Goal: Task Accomplishment & Management: Use online tool/utility

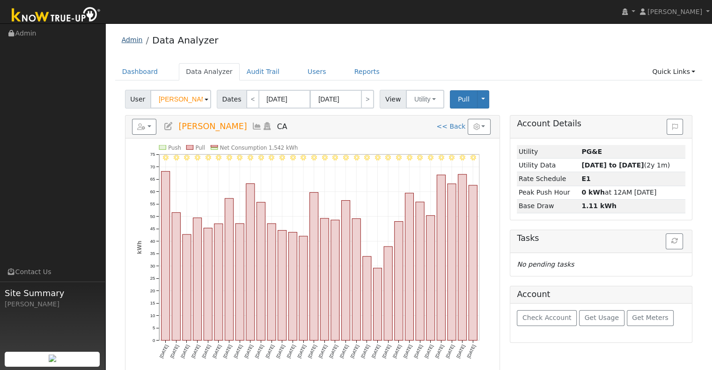
click at [131, 42] on link "Admin" at bounding box center [132, 39] width 21 height 7
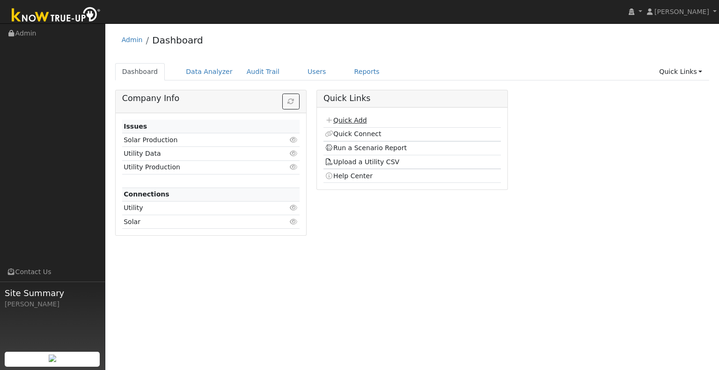
click at [350, 119] on link "Quick Add" at bounding box center [346, 120] width 42 height 7
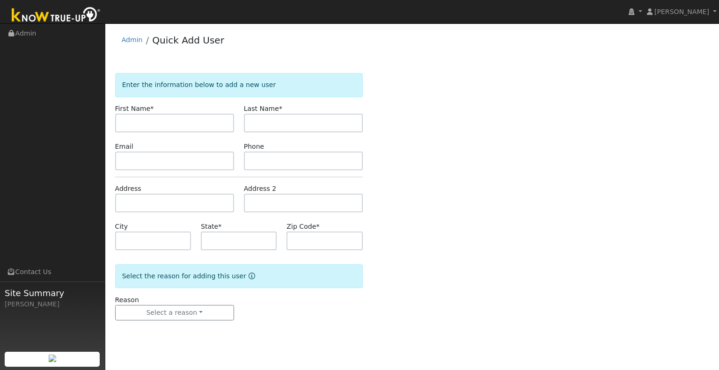
click at [195, 118] on input "text" at bounding box center [174, 123] width 119 height 19
type input "Nicole"
type input "Cliff"
type input "CA"
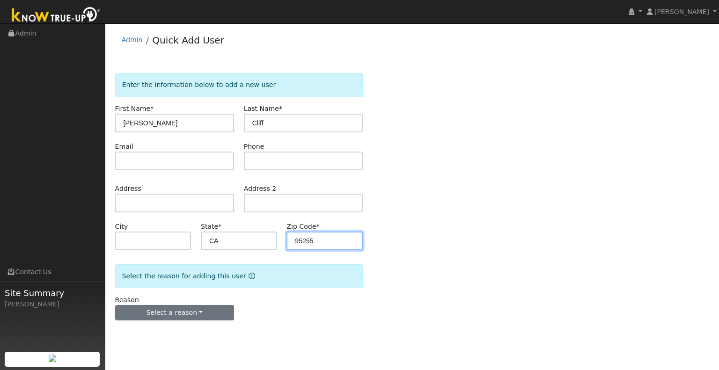
type input "95255"
click at [205, 316] on button "Select a reason" at bounding box center [174, 313] width 119 height 16
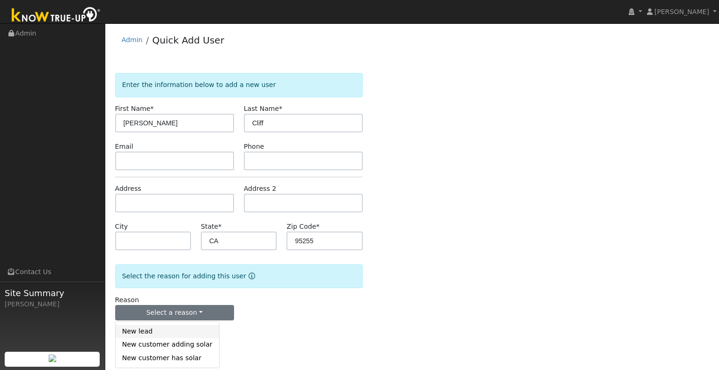
click at [161, 337] on link "New lead" at bounding box center [167, 331] width 103 height 13
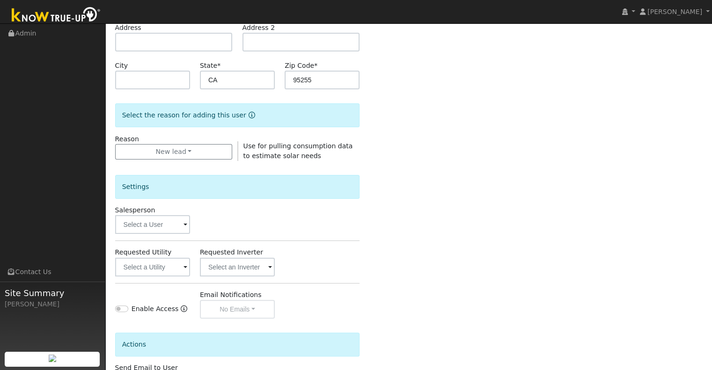
scroll to position [187, 0]
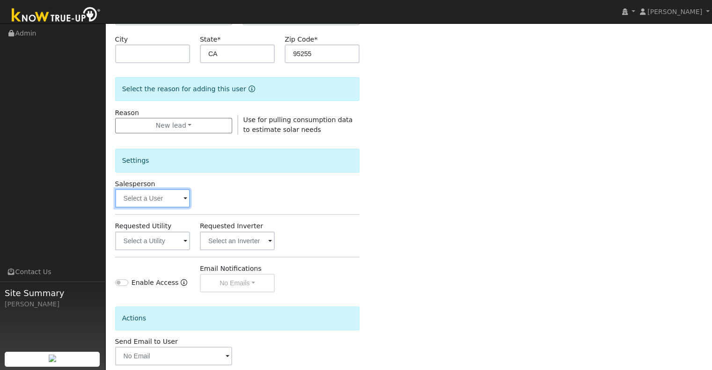
click at [175, 196] on input "text" at bounding box center [152, 198] width 75 height 19
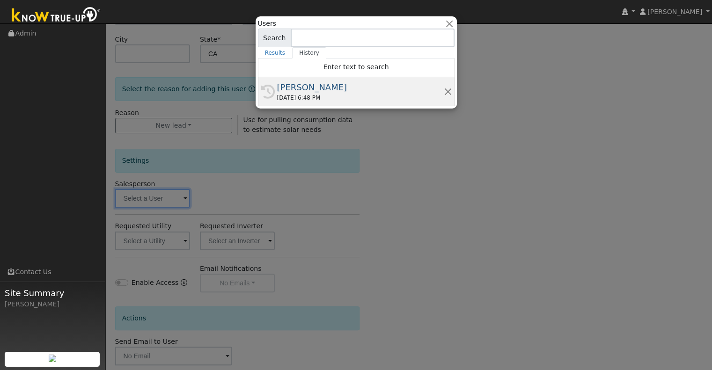
click at [311, 103] on div "History Josh Clark 09/19/2025 6:48 PM" at bounding box center [356, 91] width 197 height 29
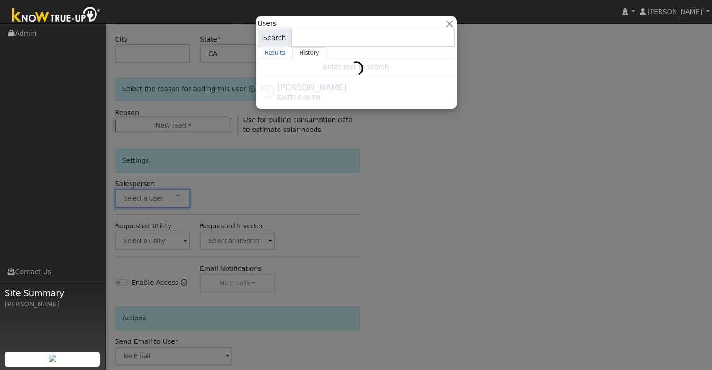
type input "[PERSON_NAME]"
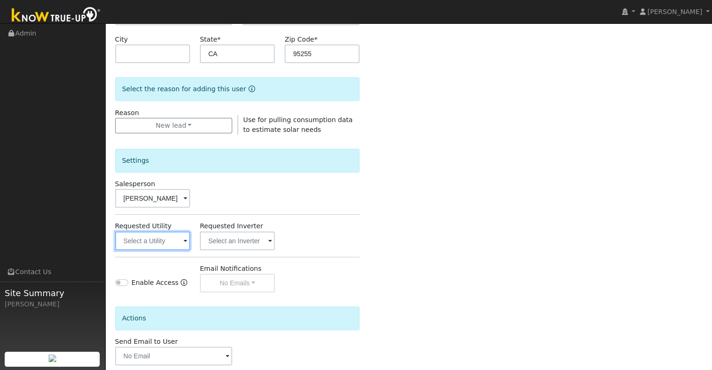
click at [166, 244] on input "text" at bounding box center [152, 241] width 75 height 19
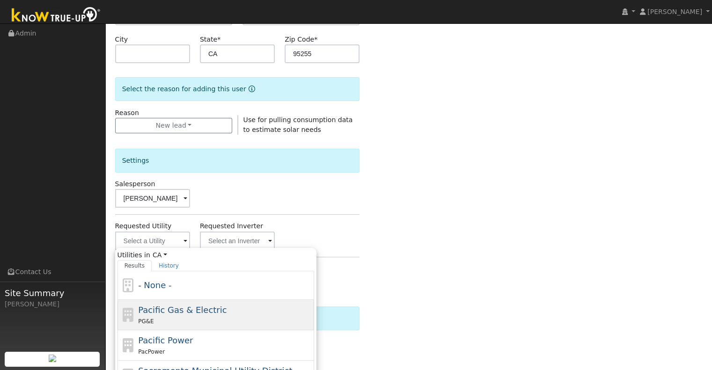
click at [197, 315] on div "Pacific Gas & Electric PG&E" at bounding box center [225, 315] width 174 height 22
type input "Pacific Gas & Electric"
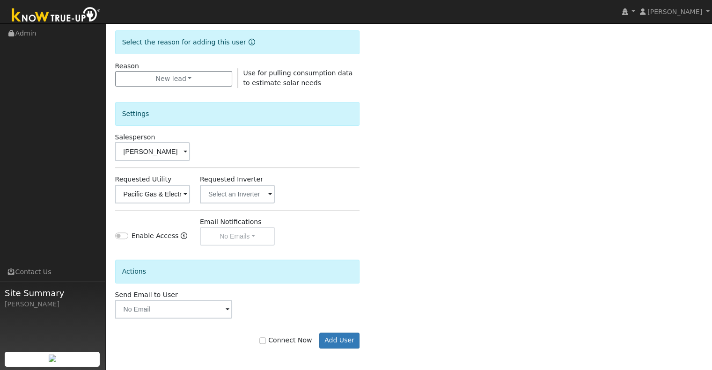
scroll to position [235, 0]
click at [275, 339] on label "Connect Now" at bounding box center [285, 340] width 52 height 10
click at [266, 339] on input "Connect Now" at bounding box center [262, 340] width 7 height 7
checkbox input "true"
click at [342, 341] on button "Add User" at bounding box center [339, 340] width 41 height 16
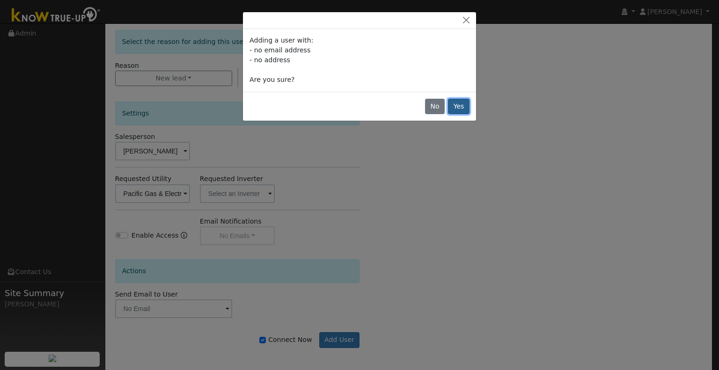
click at [463, 104] on button "Yes" at bounding box center [459, 107] width 22 height 16
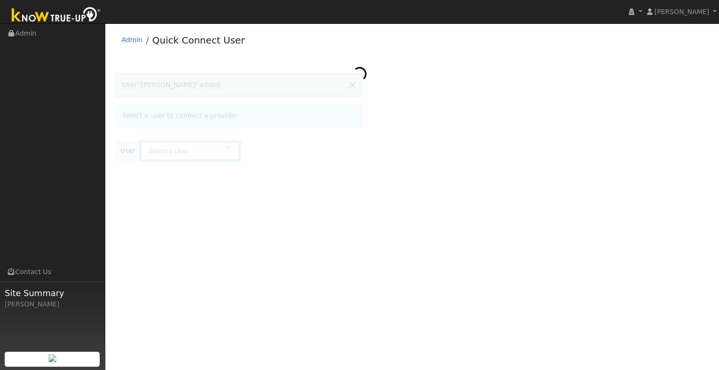
type input "Nicole Cliff"
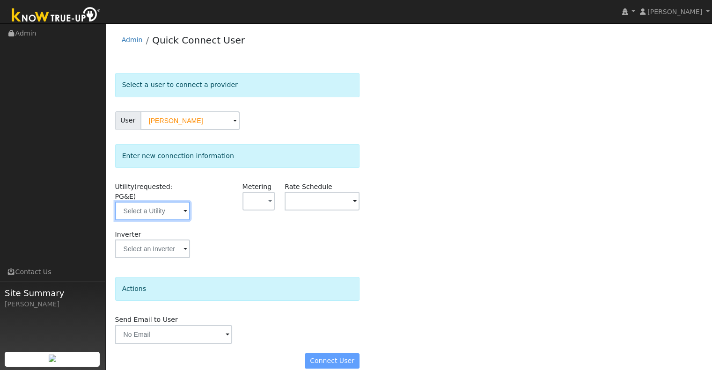
click at [169, 207] on input "text" at bounding box center [152, 211] width 75 height 19
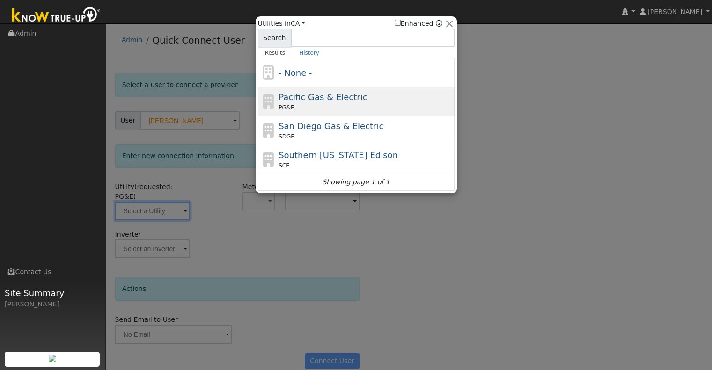
click at [348, 102] on div "Pacific Gas & Electric PG&E" at bounding box center [366, 101] width 174 height 21
type input "PG&E"
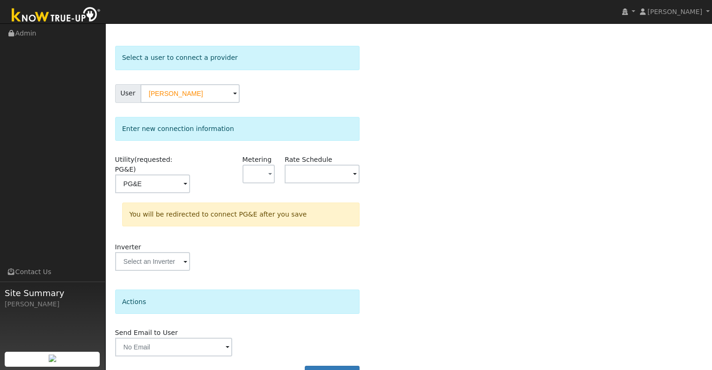
scroll to position [42, 0]
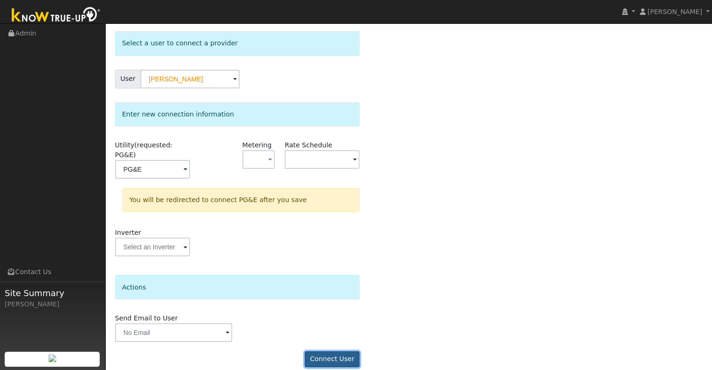
click at [346, 352] on button "Connect User" at bounding box center [332, 360] width 55 height 16
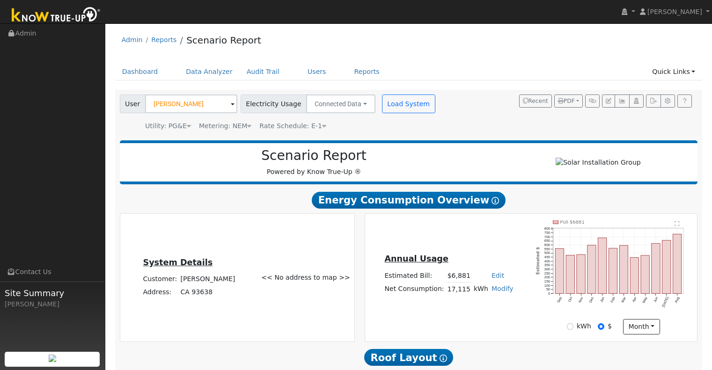
scroll to position [578, 0]
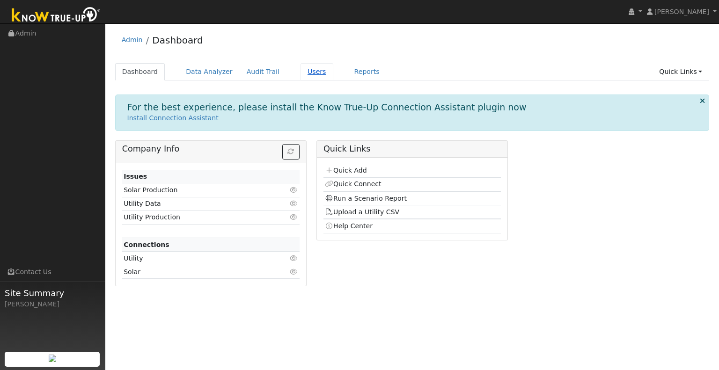
click at [301, 68] on link "Users" at bounding box center [317, 71] width 33 height 17
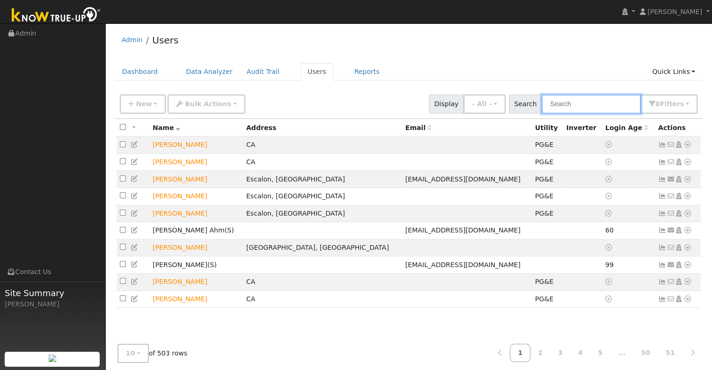
click at [571, 103] on input "text" at bounding box center [591, 104] width 99 height 19
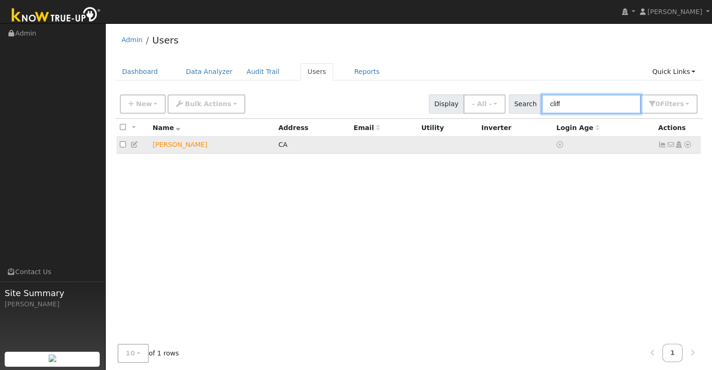
type input "cliff"
click at [170, 144] on td "Nicole Cliff" at bounding box center [212, 145] width 126 height 17
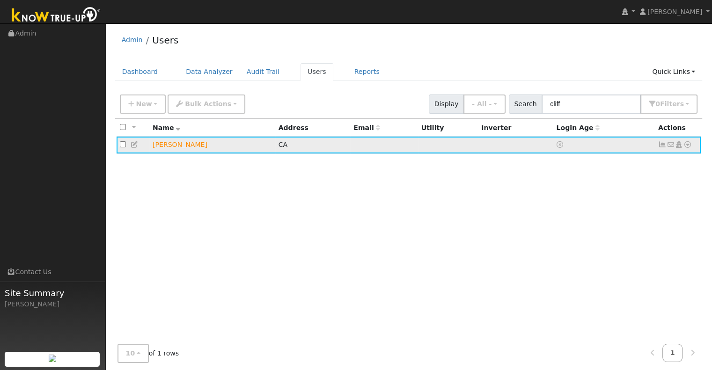
click at [688, 143] on icon at bounding box center [688, 144] width 8 height 7
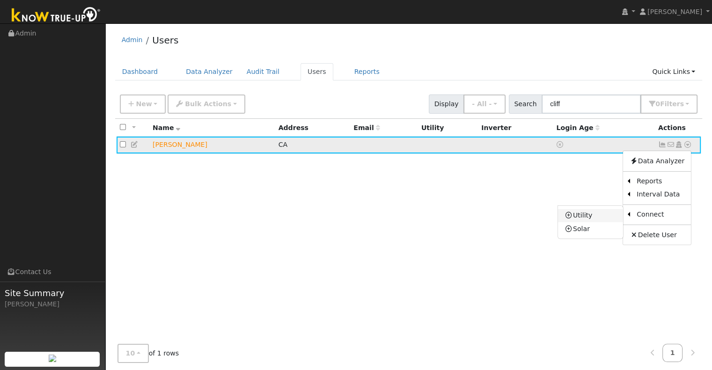
click at [602, 216] on link "Utility" at bounding box center [590, 215] width 65 height 13
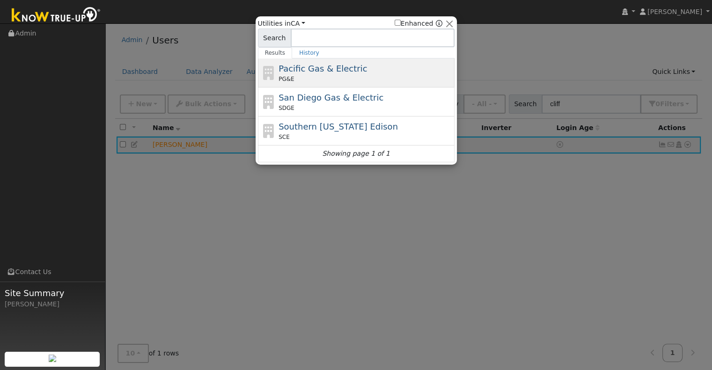
click at [362, 76] on div "PG&E" at bounding box center [366, 79] width 174 height 8
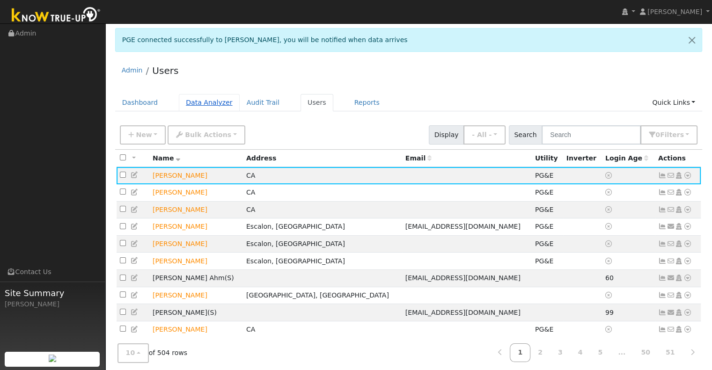
click at [207, 101] on link "Data Analyzer" at bounding box center [209, 102] width 61 height 17
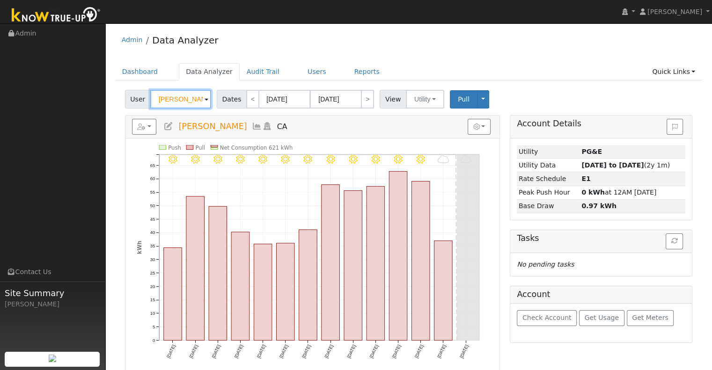
click at [175, 93] on input "[PERSON_NAME]" at bounding box center [180, 99] width 61 height 19
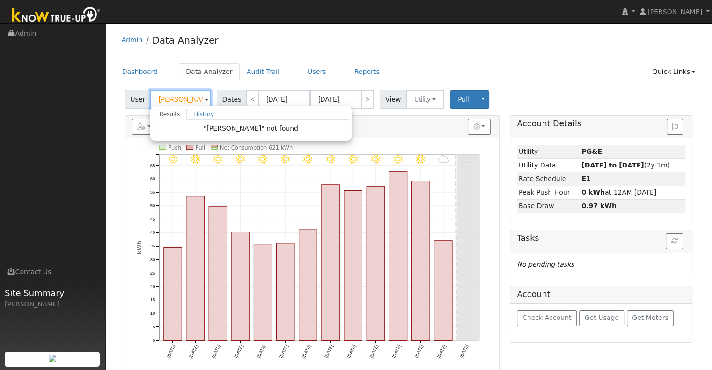
drag, startPoint x: 179, startPoint y: 96, endPoint x: 112, endPoint y: 108, distance: 68.1
click at [112, 108] on div "Edit User: New Select an Ac... New Account Nickname Cancel Create Are you sure …" at bounding box center [408, 288] width 597 height 396
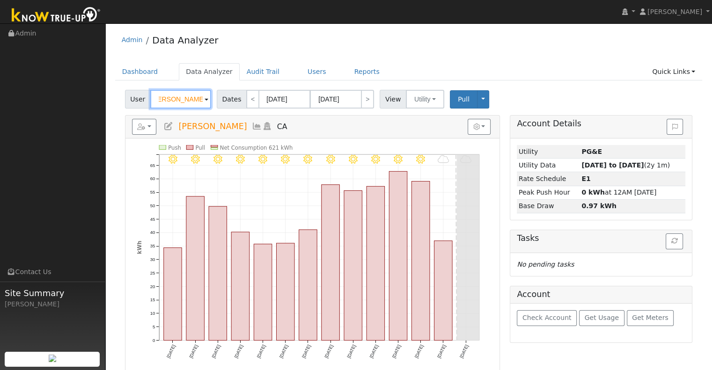
scroll to position [0, 9]
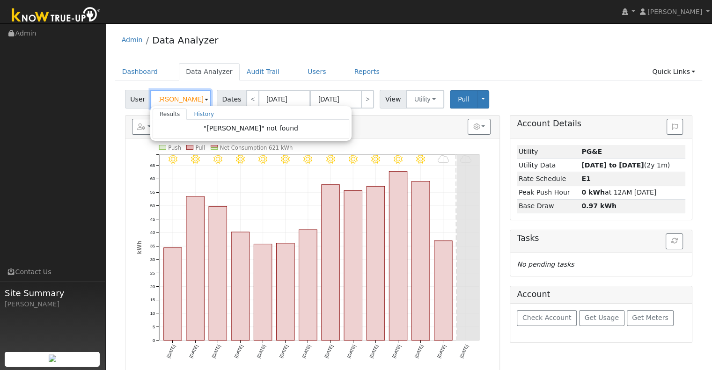
click at [185, 103] on input "Richard Munozcliff" at bounding box center [180, 99] width 61 height 19
type input "R"
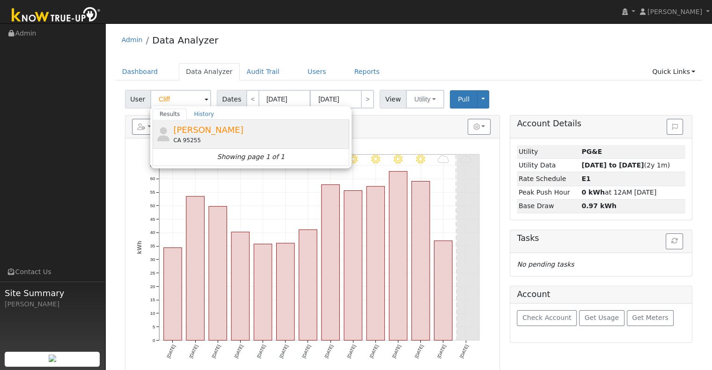
click at [191, 135] on div "Nicole Cliff CA 95255" at bounding box center [260, 134] width 174 height 21
type input "Nicole Cliff"
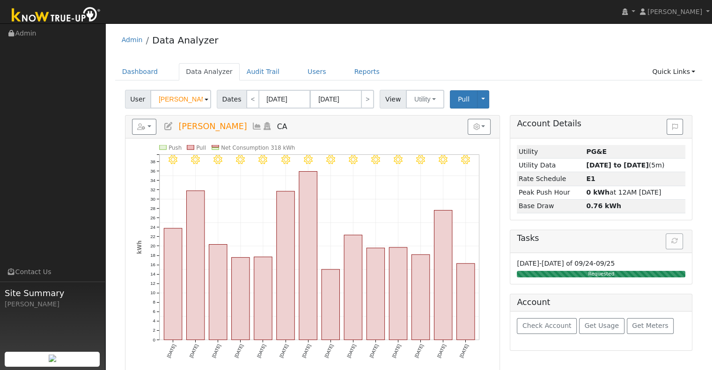
click at [168, 125] on icon at bounding box center [168, 126] width 10 height 8
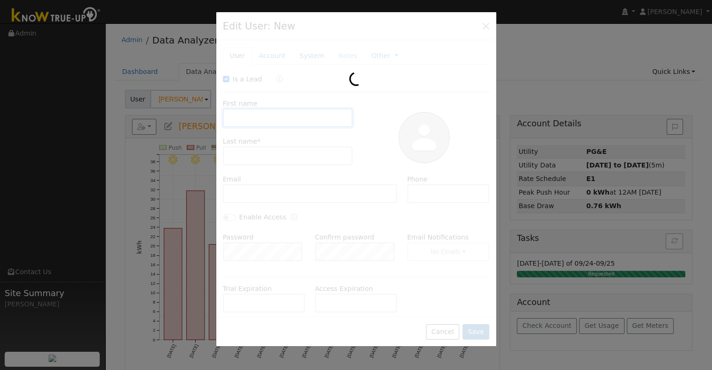
checkbox input "true"
type input "Nicole"
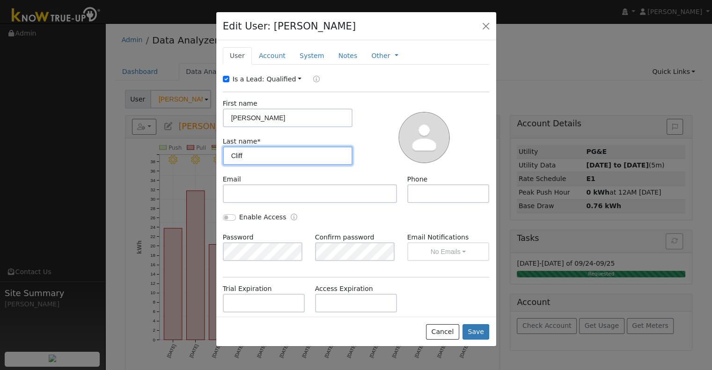
drag, startPoint x: 257, startPoint y: 162, endPoint x: 193, endPoint y: 159, distance: 64.3
click at [193, 159] on div "Edit User: Nicole Cliff Default Account Default Account CA 95255 Primary Accoun…" at bounding box center [356, 185] width 712 height 370
type input "Klith"
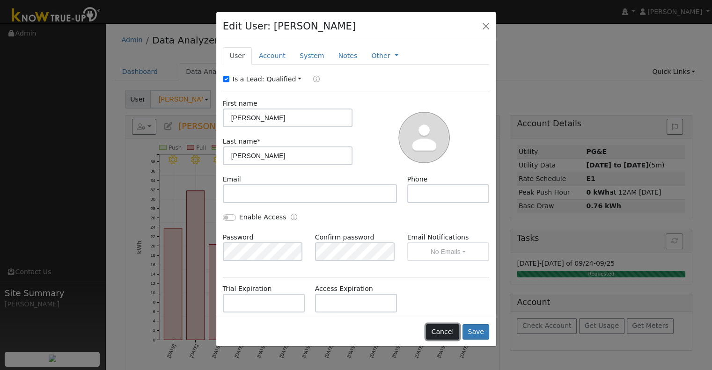
click at [459, 331] on button "Cancel" at bounding box center [442, 332] width 33 height 16
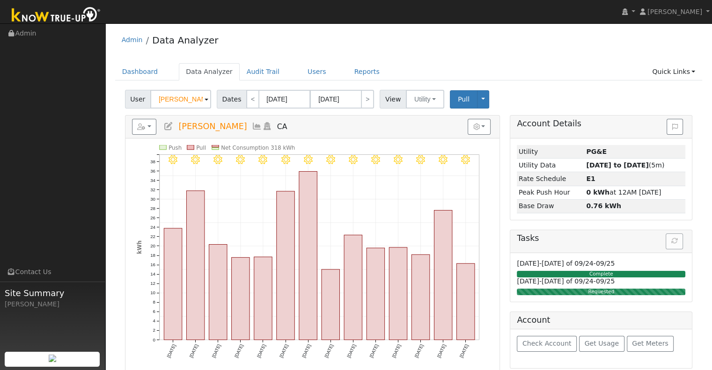
click at [170, 131] on h5 "Reports Scenario Health Check Energy Audit Account Timeline User Audit Trail In…" at bounding box center [312, 127] width 361 height 16
click at [169, 127] on icon at bounding box center [168, 126] width 10 height 8
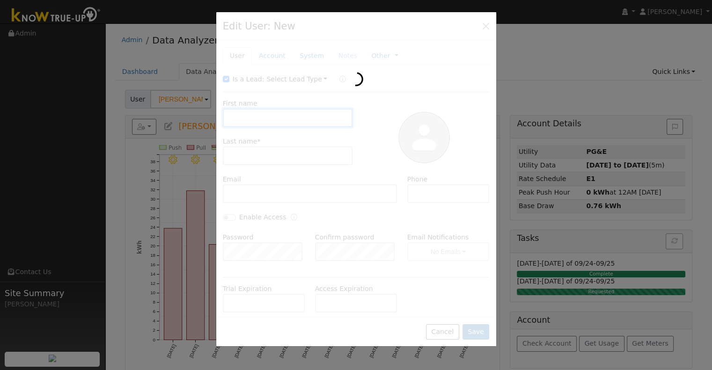
type input "Nicole"
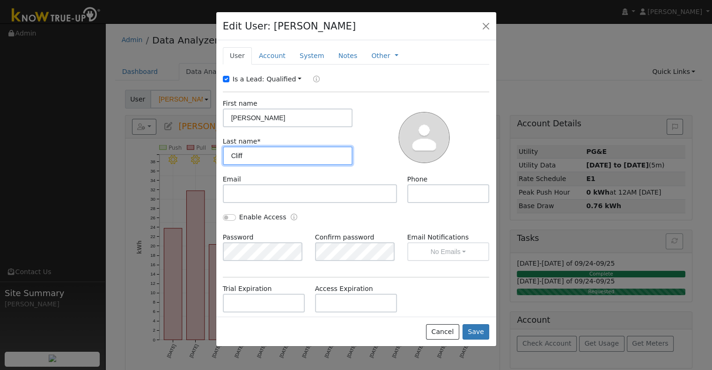
drag, startPoint x: 258, startPoint y: 153, endPoint x: 190, endPoint y: 155, distance: 67.9
click at [190, 155] on div "Edit User: Nicole Cliff Default Account Default Account CA 95255 Primary Accoun…" at bounding box center [356, 185] width 712 height 370
type input "Klith"
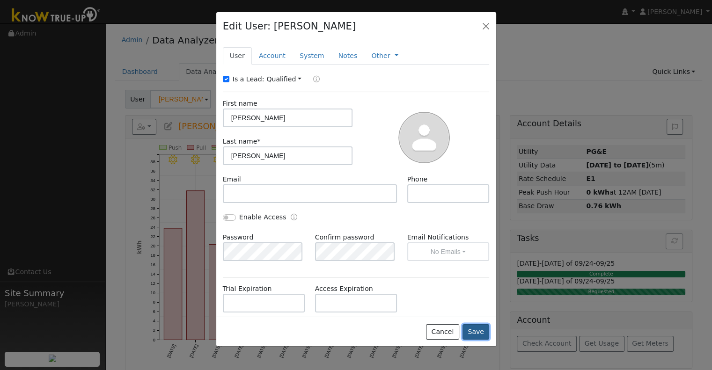
click at [483, 332] on button "Save" at bounding box center [476, 332] width 27 height 16
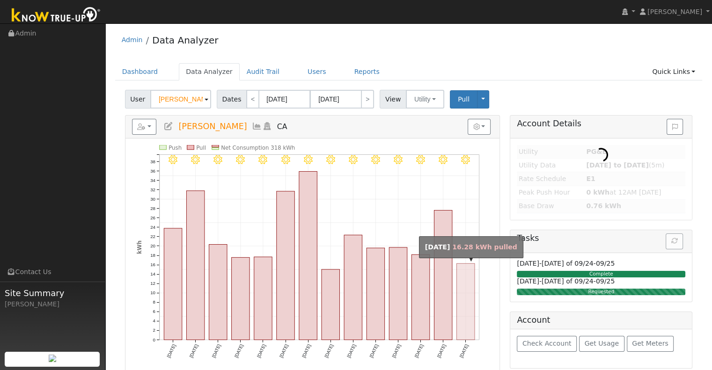
type input "[PERSON_NAME]"
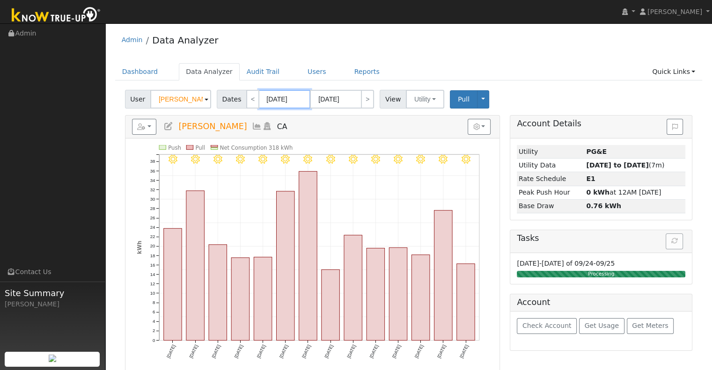
click at [285, 99] on input "09/06/2025" at bounding box center [285, 99] width 52 height 19
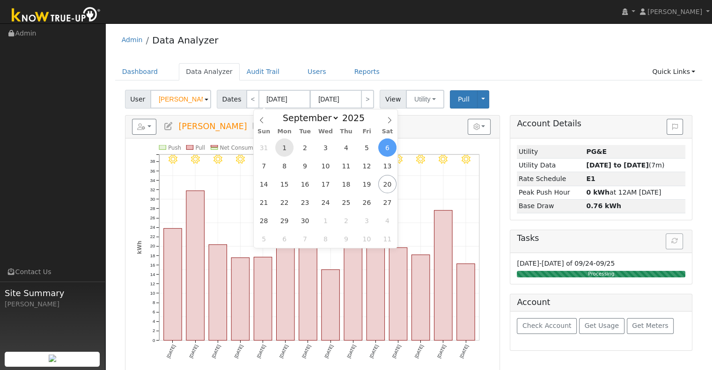
click at [286, 146] on span "1" at bounding box center [284, 148] width 18 height 18
type input "09/01/2025"
type input "09/30/2025"
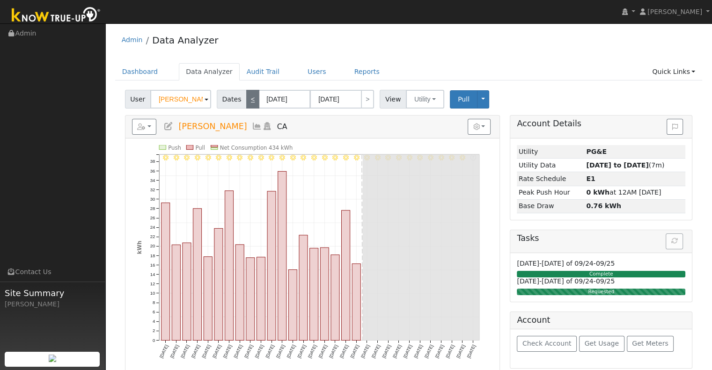
click at [249, 98] on link "<" at bounding box center [252, 99] width 13 height 19
type input "08/01/2025"
type input "08/31/2025"
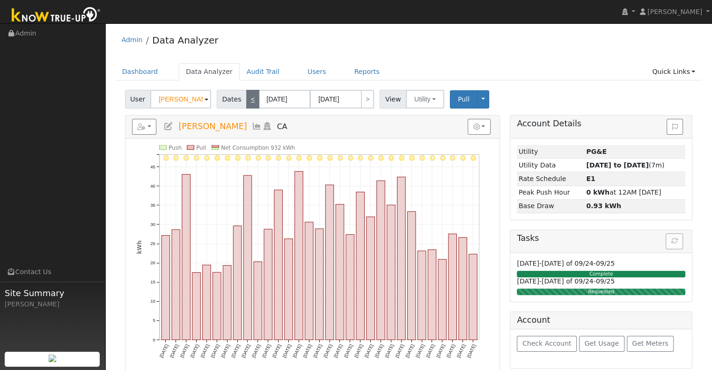
click at [249, 100] on link "<" at bounding box center [252, 99] width 13 height 19
type input "07/01/2025"
type input "07/31/2025"
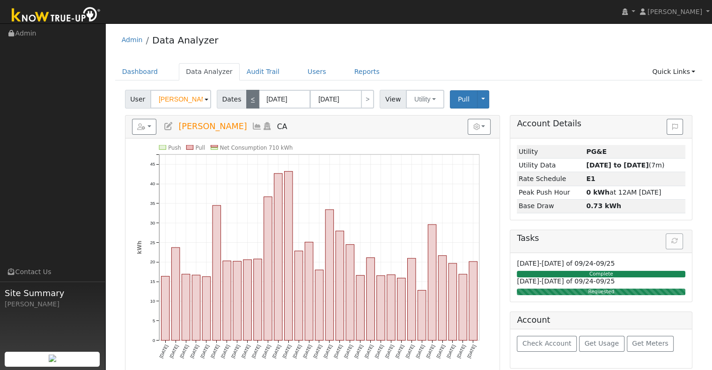
click at [249, 100] on link "<" at bounding box center [252, 99] width 13 height 19
type input "06/01/2025"
type input "06/30/2025"
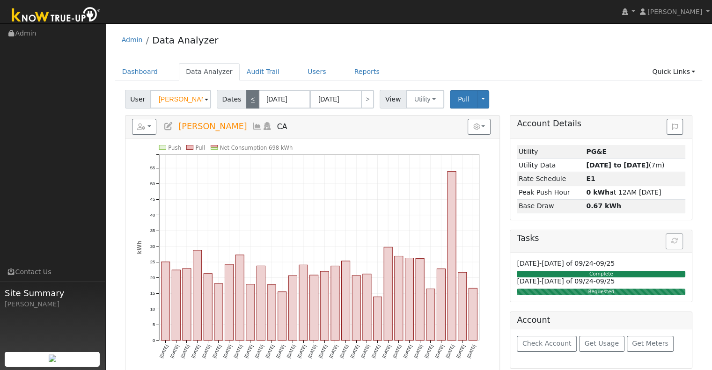
click at [249, 100] on link "<" at bounding box center [252, 99] width 13 height 19
type input "05/01/2025"
type input "05/31/2025"
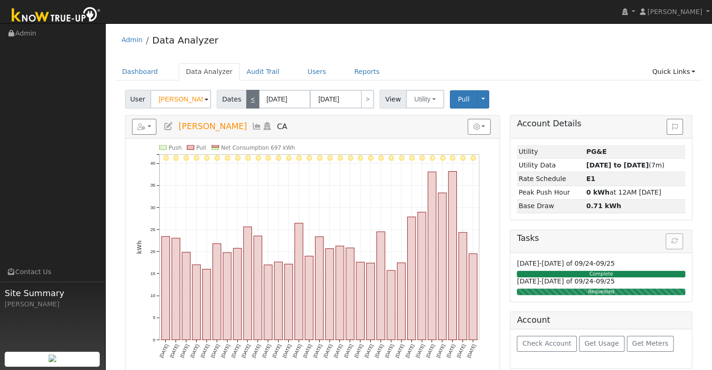
click at [249, 100] on link "<" at bounding box center [252, 99] width 13 height 19
type input "04/01/2025"
type input "04/30/2025"
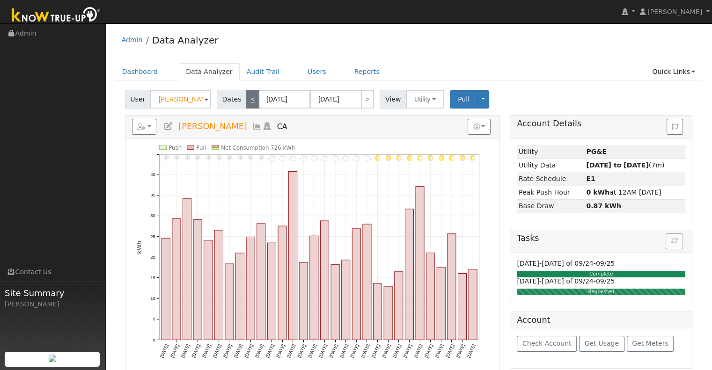
click at [249, 100] on link "<" at bounding box center [252, 99] width 13 height 19
type input "03/01/2025"
type input "03/31/2025"
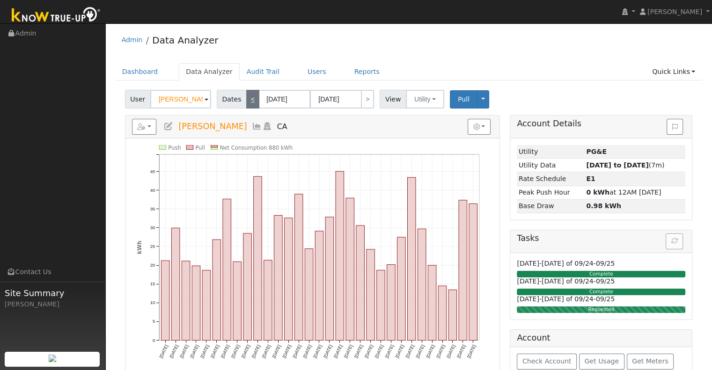
click at [249, 100] on link "<" at bounding box center [252, 99] width 13 height 19
type input "02/01/2025"
type input "02/28/2025"
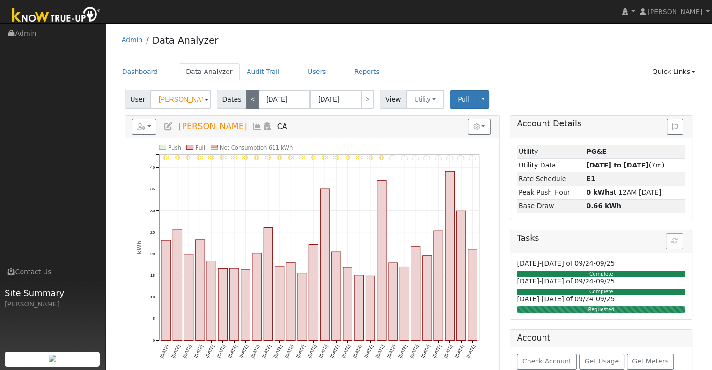
click at [249, 100] on link "<" at bounding box center [252, 99] width 13 height 19
type input "01/01/2025"
type input "01/31/2025"
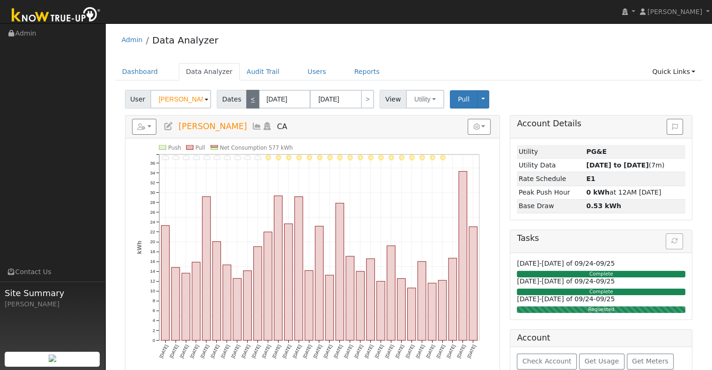
click at [249, 100] on link "<" at bounding box center [252, 99] width 13 height 19
type input "12/01/2024"
type input "12/31/2024"
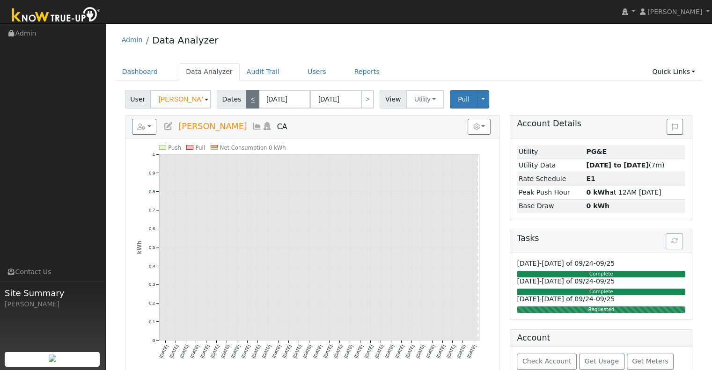
click at [249, 100] on link "<" at bounding box center [252, 99] width 13 height 19
type input "11/01/2024"
type input "11/30/2024"
click at [361, 100] on link ">" at bounding box center [367, 99] width 13 height 19
type input "12/01/2024"
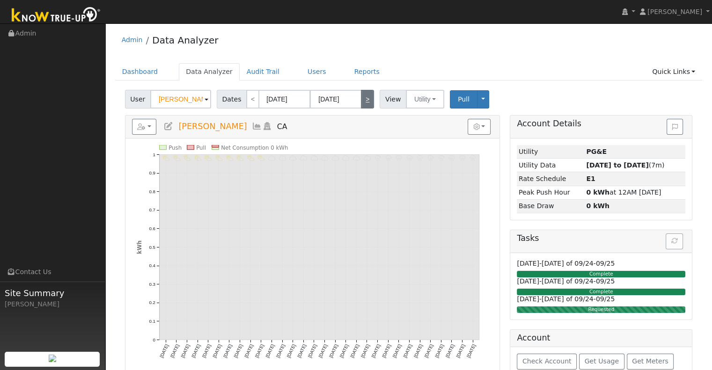
type input "12/31/2024"
click at [361, 101] on link ">" at bounding box center [367, 99] width 13 height 19
type input "01/01/2025"
type input "01/31/2025"
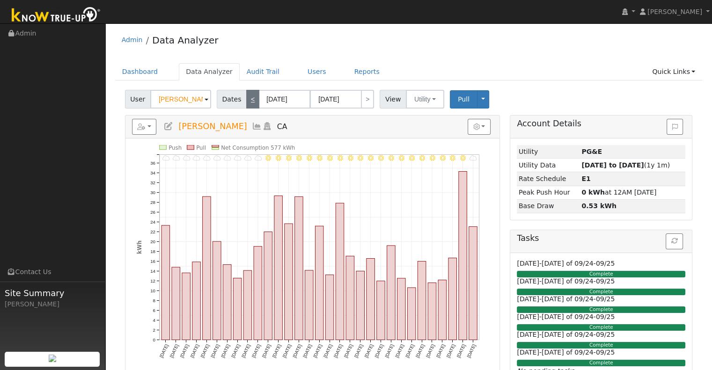
click at [252, 104] on link "<" at bounding box center [252, 99] width 13 height 19
type input "12/01/2024"
type input "12/31/2024"
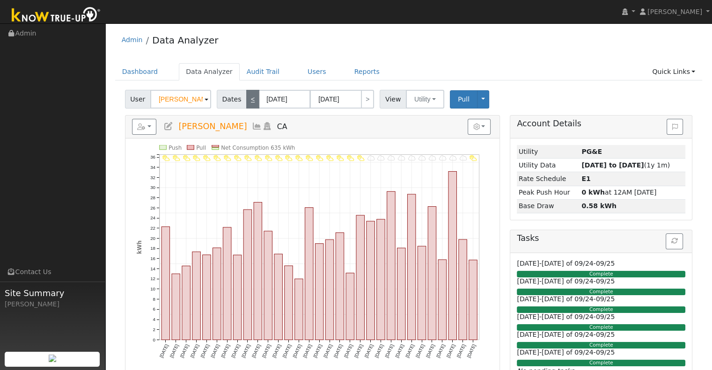
click at [246, 101] on link "<" at bounding box center [252, 99] width 13 height 19
type input "11/01/2024"
type input "11/30/2024"
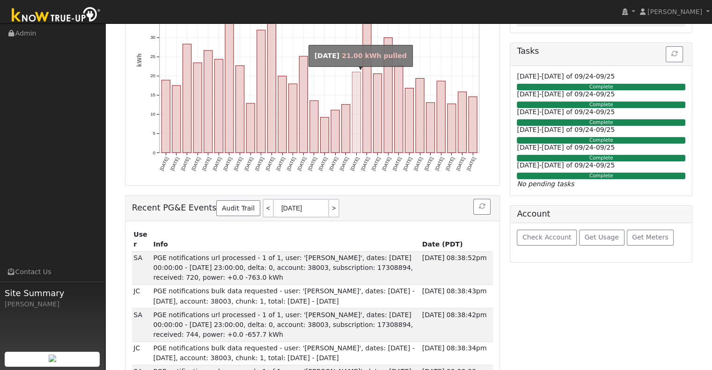
scroll to position [47, 0]
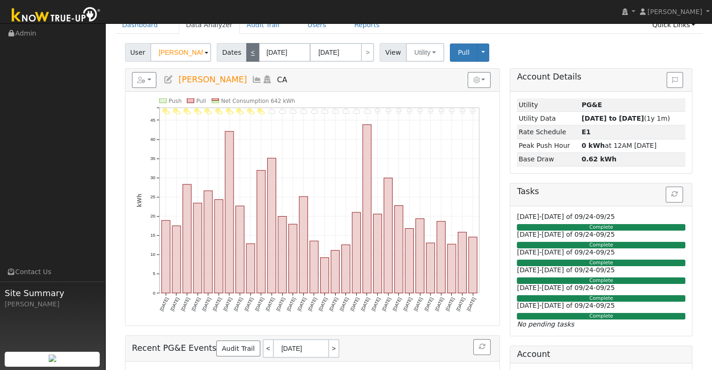
click at [246, 53] on link "<" at bounding box center [252, 52] width 13 height 19
type input "10/01/2024"
type input "10/31/2024"
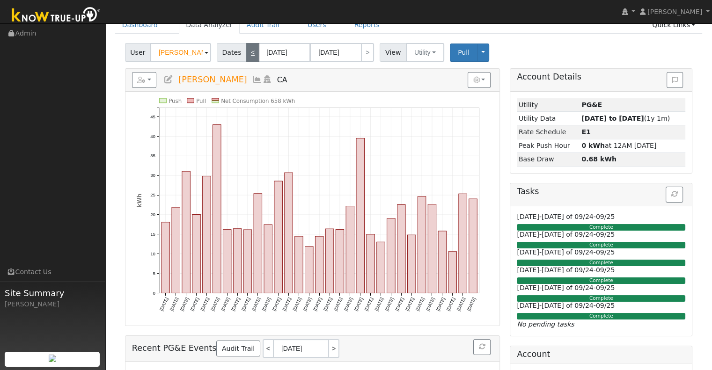
click at [246, 53] on link "<" at bounding box center [252, 52] width 13 height 19
type input "09/01/2024"
type input "09/30/2024"
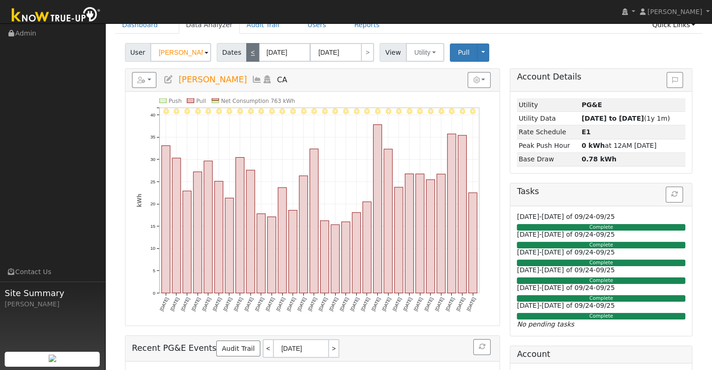
click at [246, 53] on link "<" at bounding box center [252, 52] width 13 height 19
type input "08/01/2024"
type input "08/31/2024"
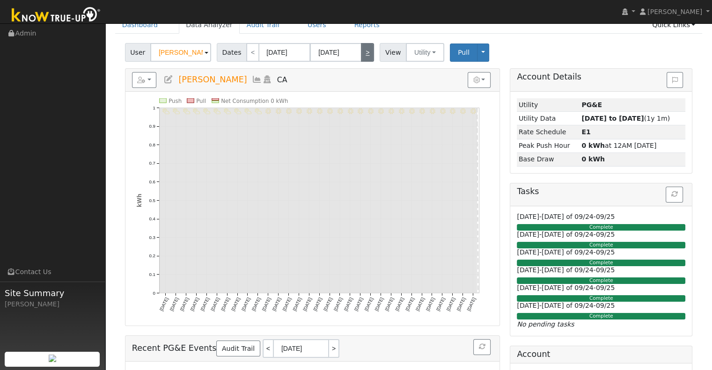
click at [365, 50] on link ">" at bounding box center [367, 52] width 13 height 19
type input "09/01/2024"
type input "09/30/2024"
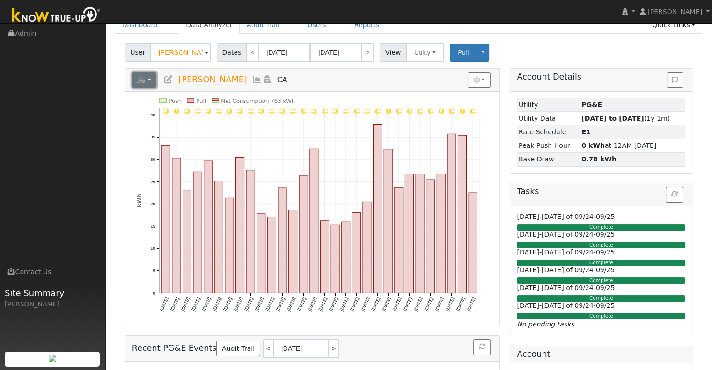
click at [150, 75] on button "button" at bounding box center [144, 80] width 25 height 16
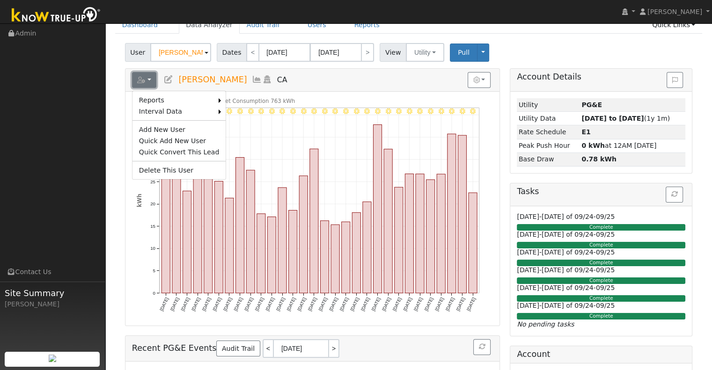
scroll to position [0, 0]
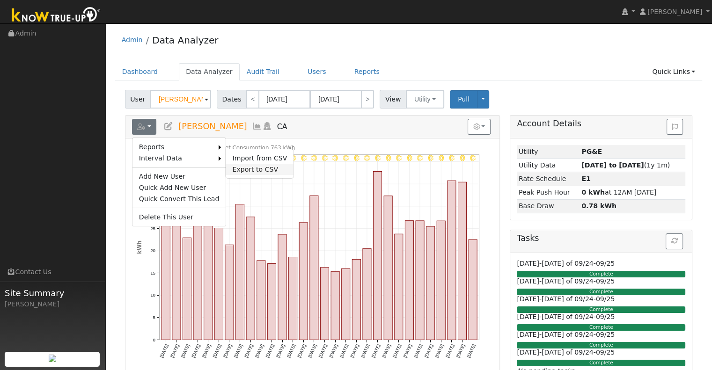
click at [235, 166] on link "Export to CSV" at bounding box center [260, 169] width 68 height 11
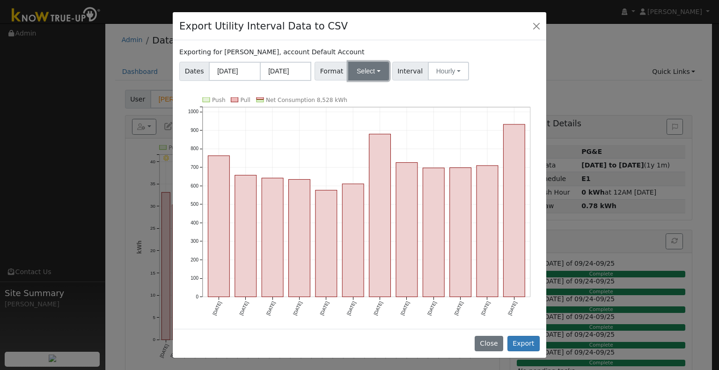
click at [375, 73] on button "Select" at bounding box center [368, 71] width 41 height 19
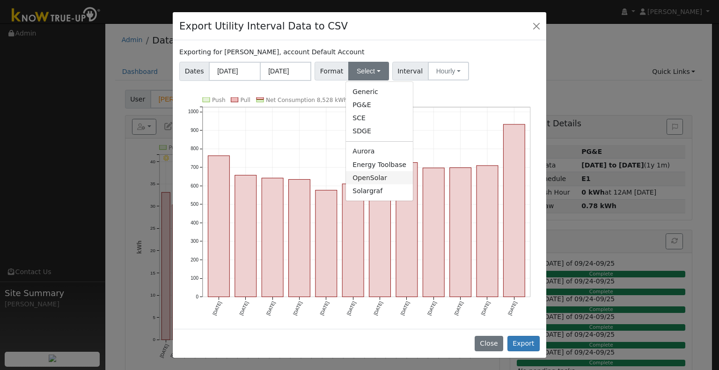
click at [361, 177] on link "OpenSolar" at bounding box center [379, 177] width 67 height 13
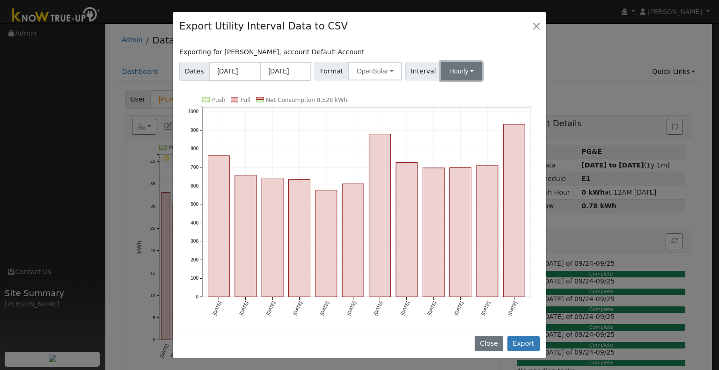
click at [442, 75] on button "Hourly" at bounding box center [461, 71] width 41 height 19
click at [512, 78] on div "Dates 09/01/2024 08/31/2025 Format OpenSolar Generic PG&E SCE SDGE Aurora Energ…" at bounding box center [360, 70] width 364 height 22
click at [518, 345] on button "Export" at bounding box center [524, 344] width 32 height 16
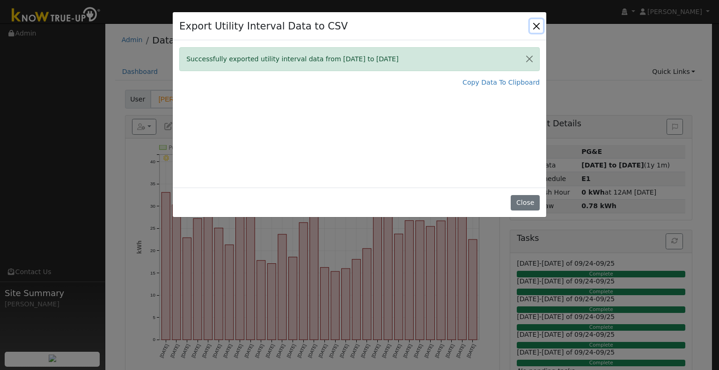
click at [535, 25] on button "Close" at bounding box center [536, 25] width 13 height 13
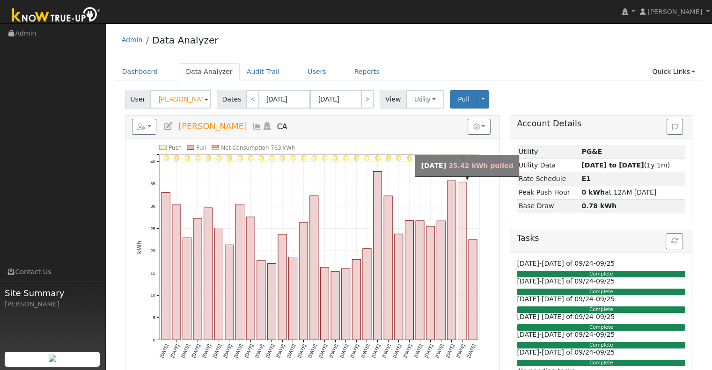
click at [461, 219] on rect "onclick=""" at bounding box center [462, 261] width 8 height 158
type input "09/29/2024"
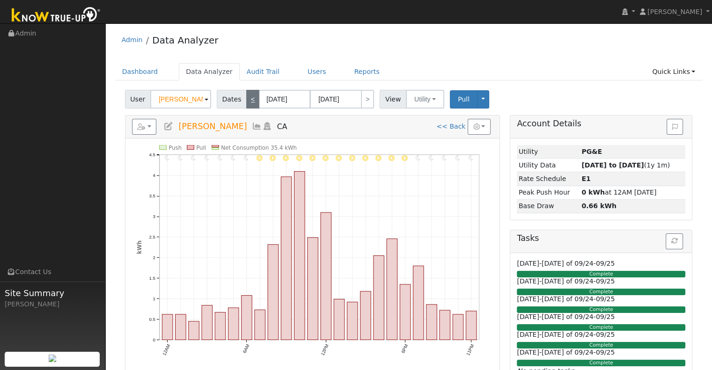
click at [249, 99] on link "<" at bounding box center [252, 99] width 13 height 19
type input "09/28/2024"
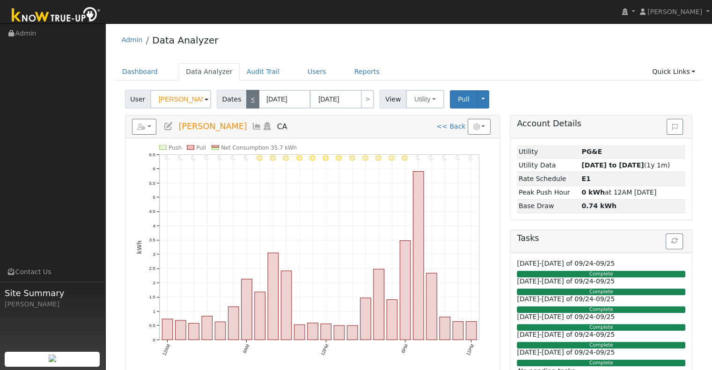
click at [246, 102] on link "<" at bounding box center [252, 99] width 13 height 19
type input "09/27/2024"
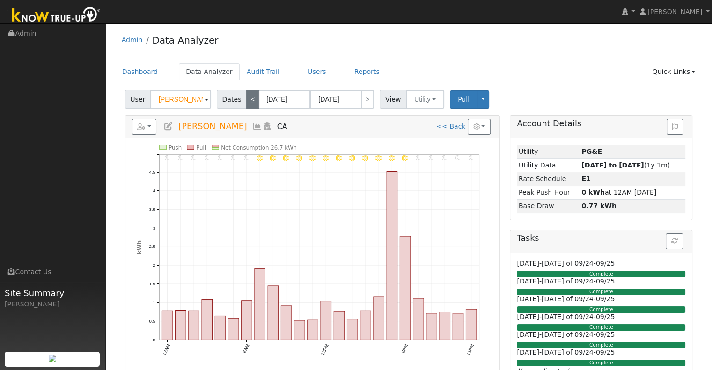
click at [246, 103] on link "<" at bounding box center [252, 99] width 13 height 19
type input "09/26/2024"
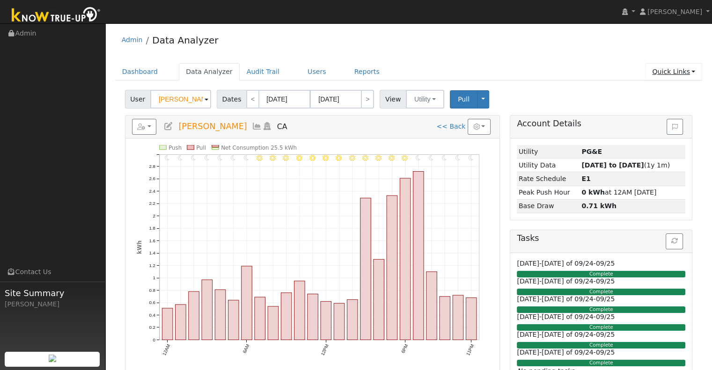
click at [661, 73] on link "Quick Links" at bounding box center [673, 71] width 57 height 17
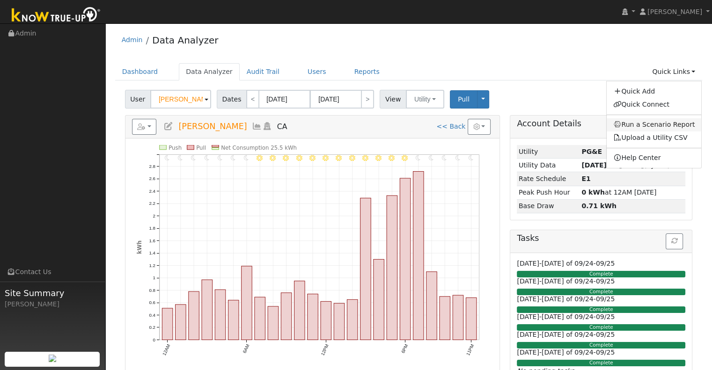
click at [661, 123] on link "Run a Scenario Report" at bounding box center [654, 124] width 95 height 13
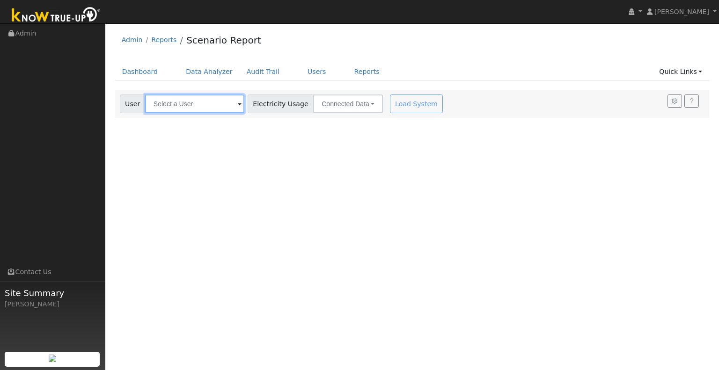
click at [202, 105] on input "text" at bounding box center [194, 104] width 99 height 19
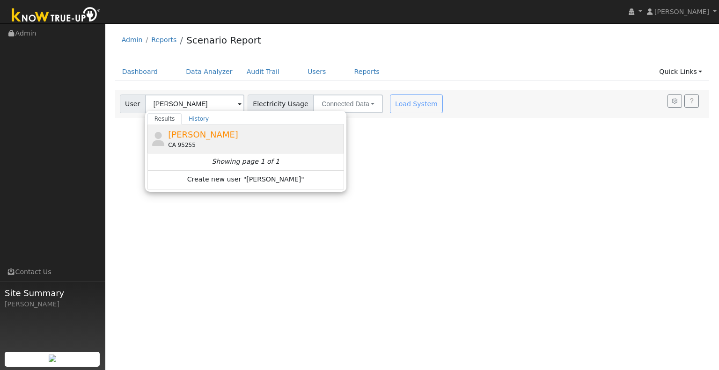
click at [185, 137] on span "[PERSON_NAME]" at bounding box center [203, 135] width 70 height 10
type input "[PERSON_NAME]"
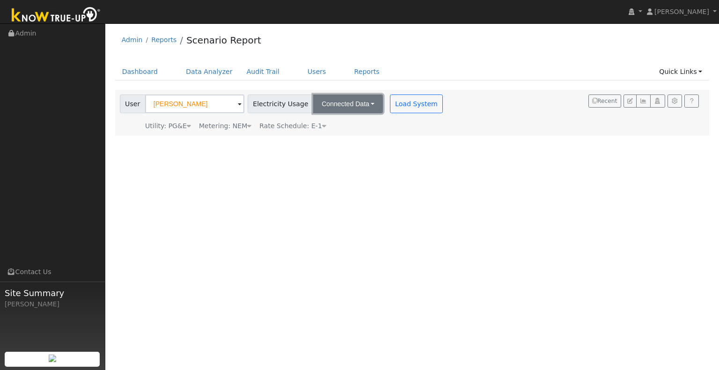
click at [331, 103] on button "Connected Data" at bounding box center [348, 104] width 70 height 19
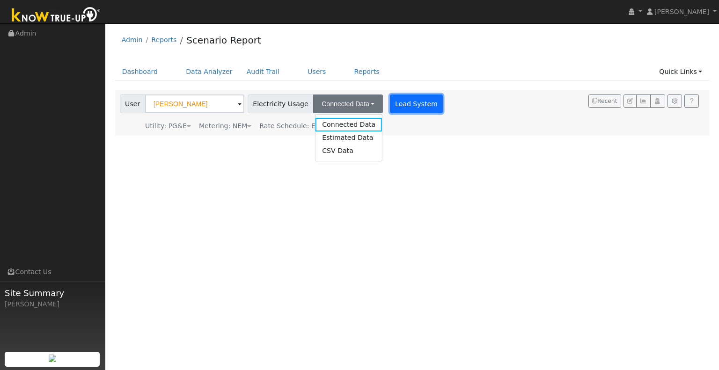
click at [394, 103] on button "Load System" at bounding box center [416, 104] width 53 height 19
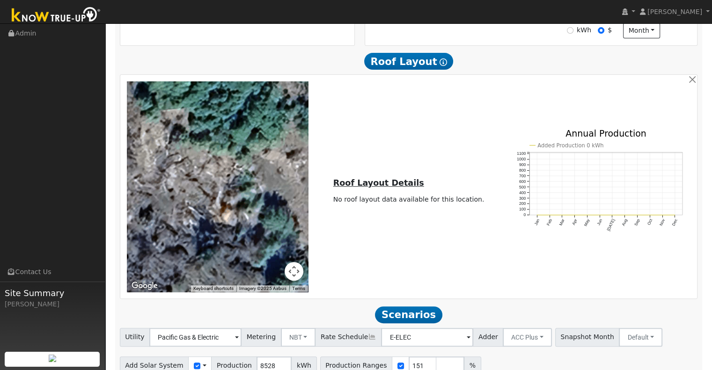
scroll to position [344, 0]
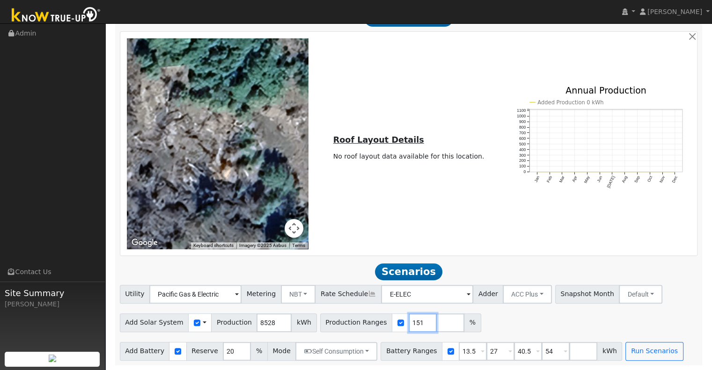
drag, startPoint x: 407, startPoint y: 318, endPoint x: 385, endPoint y: 324, distance: 22.6
click at [385, 324] on div "Production Ranges 151 %" at bounding box center [400, 323] width 161 height 19
type input "157"
type input "147"
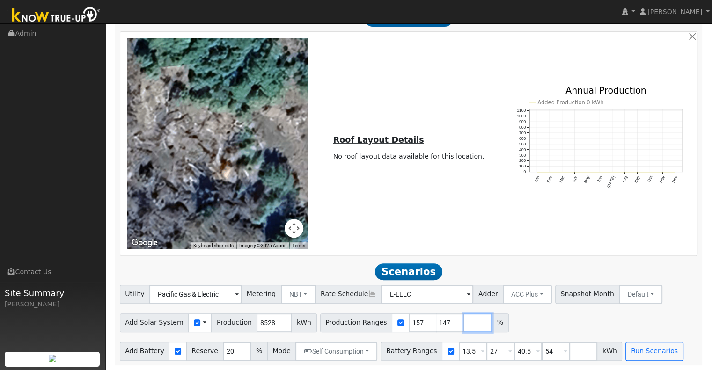
type input "157"
type input "137"
type input "147"
type input "157"
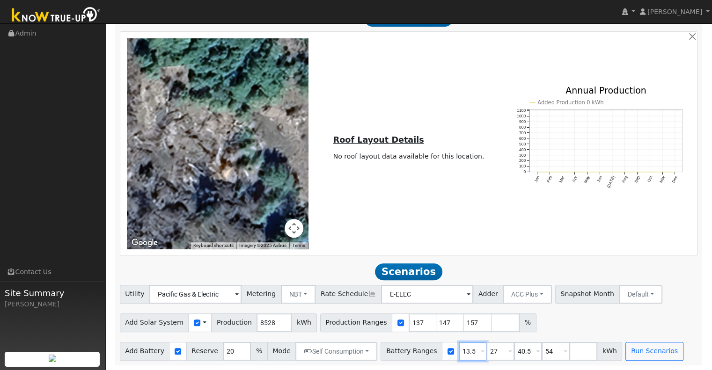
drag, startPoint x: 460, startPoint y: 354, endPoint x: 413, endPoint y: 354, distance: 47.3
click at [413, 354] on div "Battery Ranges 13.5 Overrides Reserve % Mode None None Self Consumption Peak Sa…" at bounding box center [502, 351] width 242 height 19
type input "20"
type input "40.5"
type input "54"
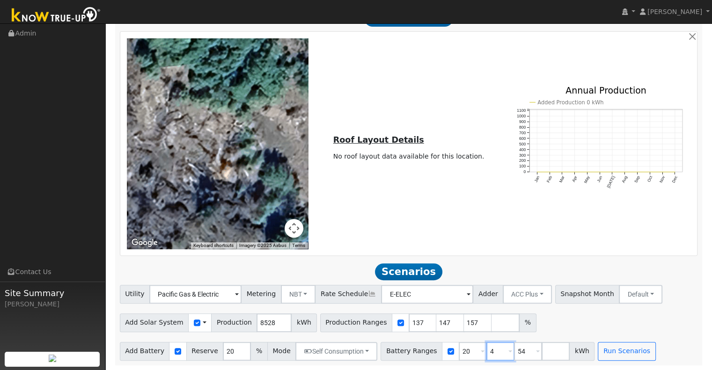
type input "54"
type input "5"
type input "10"
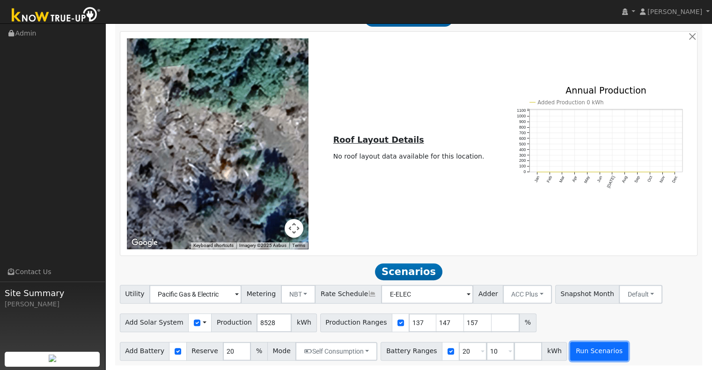
type input "10"
type input "20"
click at [570, 347] on button "Run Scenarios" at bounding box center [599, 351] width 58 height 19
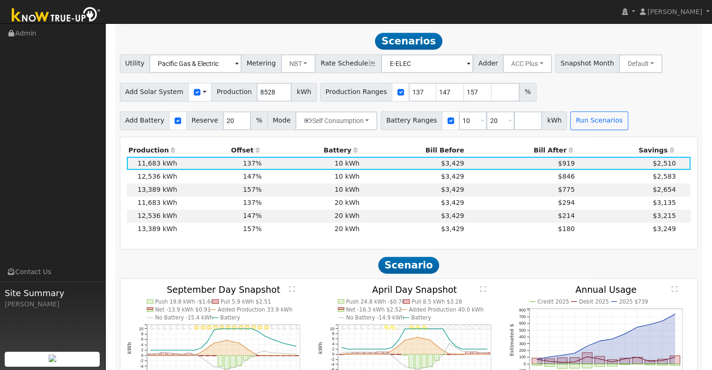
scroll to position [578, 0]
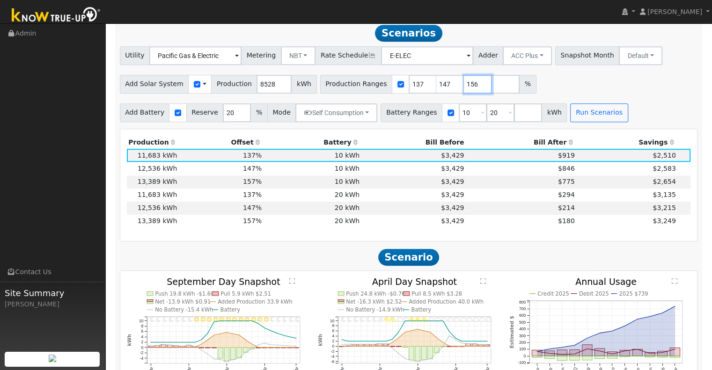
click at [466, 89] on input "156" at bounding box center [478, 84] width 28 height 19
click at [466, 89] on input "155" at bounding box center [478, 84] width 28 height 19
click at [466, 89] on input "154" at bounding box center [478, 84] width 28 height 19
click at [466, 89] on input "153" at bounding box center [478, 84] width 28 height 19
type input "152"
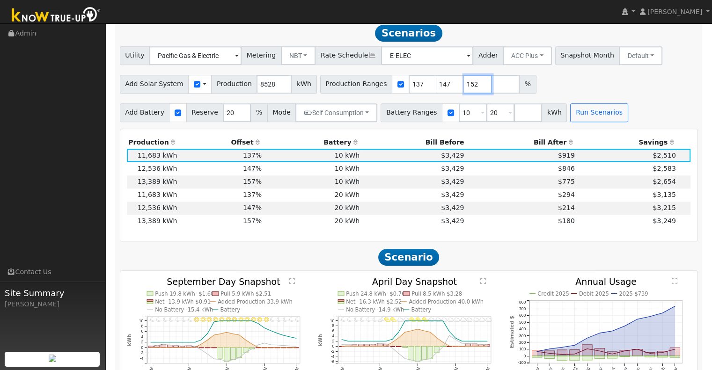
click at [466, 89] on input "152" at bounding box center [478, 84] width 28 height 19
click at [436, 89] on input "146" at bounding box center [450, 84] width 28 height 19
click at [436, 89] on input "145" at bounding box center [450, 84] width 28 height 19
click at [436, 89] on input "144" at bounding box center [450, 84] width 28 height 19
type input "143"
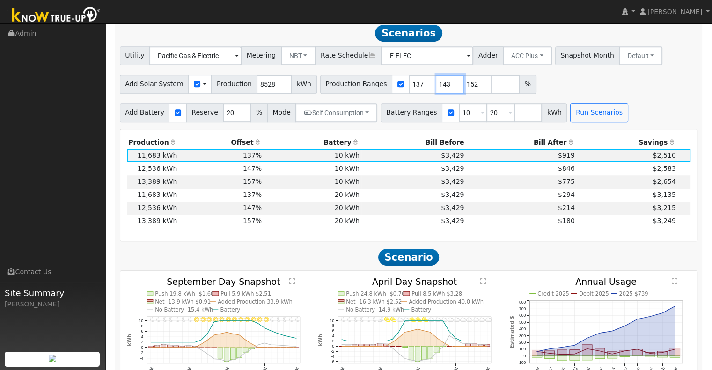
click at [436, 89] on input "143" at bounding box center [450, 84] width 28 height 19
click at [411, 85] on input "138" at bounding box center [423, 84] width 28 height 19
click at [411, 85] on input "139" at bounding box center [423, 84] width 28 height 19
click at [411, 85] on input "140" at bounding box center [423, 84] width 28 height 19
click at [411, 85] on input "141" at bounding box center [423, 84] width 28 height 19
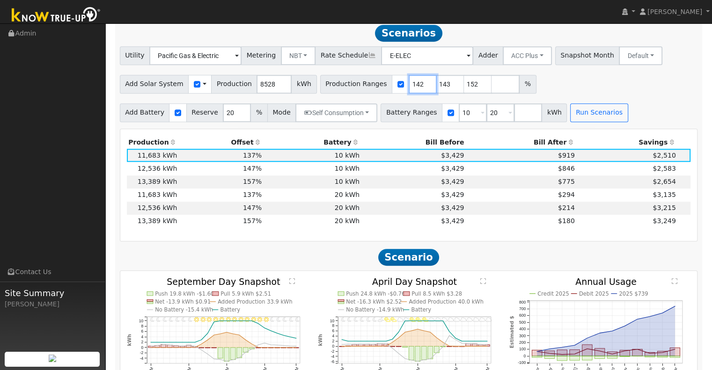
click at [411, 85] on input "142" at bounding box center [423, 84] width 28 height 19
click at [411, 85] on input "143" at bounding box center [423, 84] width 28 height 19
click at [411, 85] on input "144" at bounding box center [423, 84] width 28 height 19
type input "143"
type input "144"
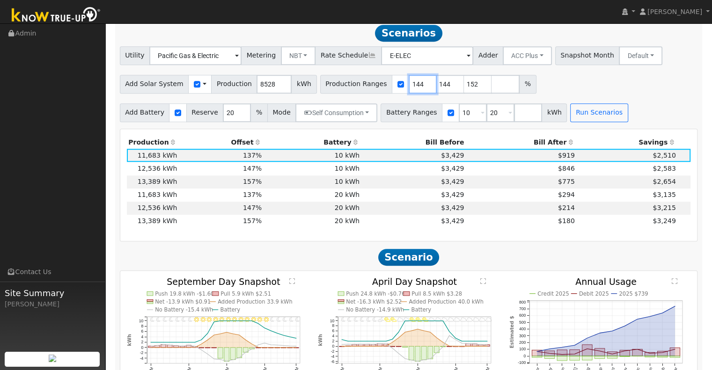
click at [411, 85] on input "144" at bounding box center [423, 84] width 28 height 19
click at [411, 85] on input "145" at bounding box center [423, 84] width 28 height 19
type input "144"
type input "145"
click at [411, 85] on input "145" at bounding box center [423, 84] width 28 height 19
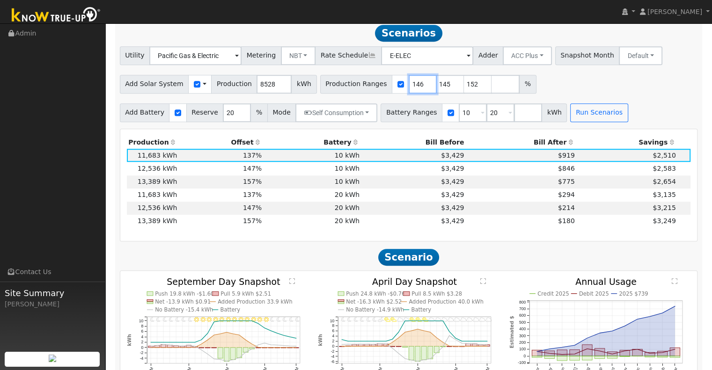
click at [411, 85] on input "146" at bounding box center [423, 84] width 28 height 19
type input "145"
type input "146"
click at [411, 85] on input "146" at bounding box center [423, 84] width 28 height 19
click at [409, 85] on input "147" at bounding box center [423, 84] width 28 height 19
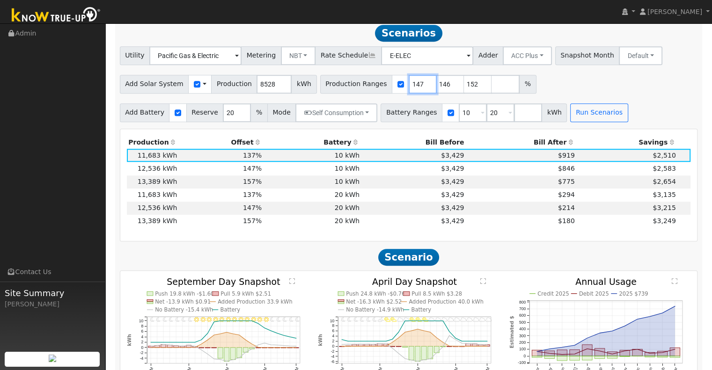
type input "146"
type input "147"
click at [409, 85] on input "147" at bounding box center [423, 84] width 28 height 19
click at [409, 85] on input "148" at bounding box center [423, 84] width 28 height 19
type input "147"
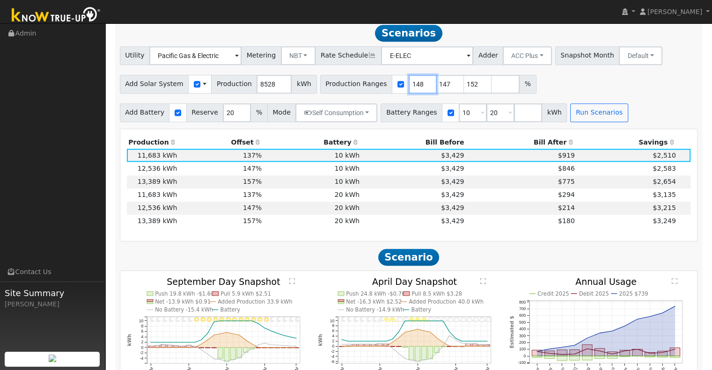
type input "148"
click at [409, 85] on input "148" at bounding box center [423, 84] width 28 height 19
click at [409, 85] on input "149" at bounding box center [423, 84] width 28 height 19
type input "148"
type input "149"
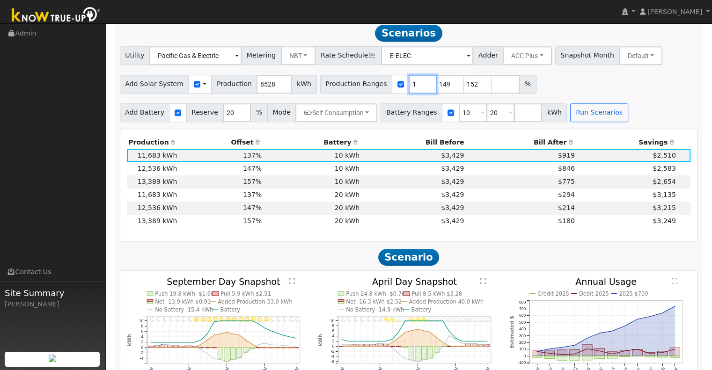
type input "149"
type input "152"
click at [409, 92] on input "148" at bounding box center [423, 84] width 28 height 19
click at [409, 90] on input "147" at bounding box center [423, 84] width 28 height 19
click at [409, 89] on input "146" at bounding box center [423, 84] width 28 height 19
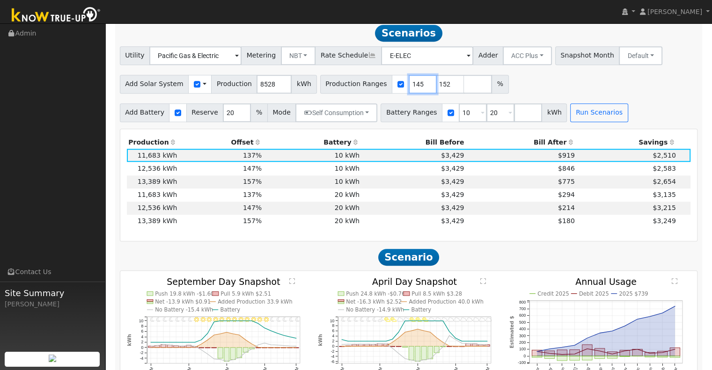
click at [409, 89] on input "145" at bounding box center [423, 84] width 28 height 19
type input "144"
click at [409, 89] on input "144" at bounding box center [423, 84] width 28 height 19
click at [464, 90] on input "number" at bounding box center [478, 84] width 28 height 19
type input "161"
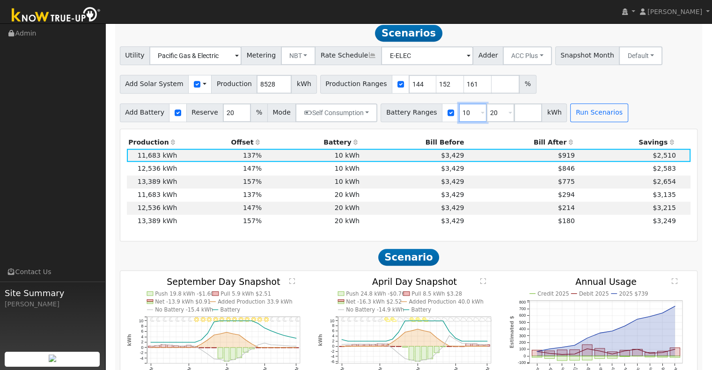
drag, startPoint x: 458, startPoint y: 118, endPoint x: 427, endPoint y: 124, distance: 30.9
click at [427, 122] on div "Battery Ranges 10 Overrides Reserve % Mode None None Self Consumption Peak Savi…" at bounding box center [474, 112] width 186 height 19
type input "20"
click at [549, 119] on button "Run Scenarios" at bounding box center [572, 112] width 58 height 19
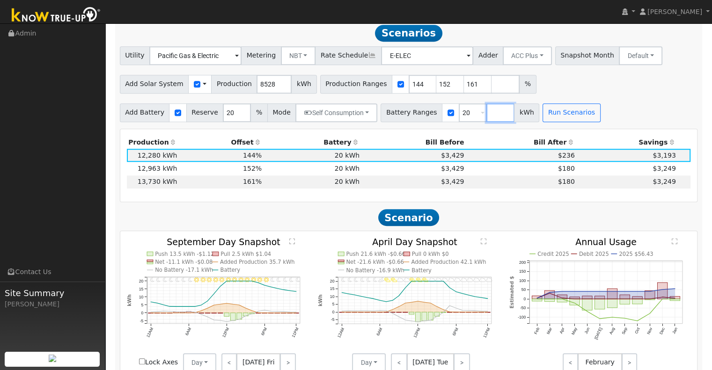
click at [486, 122] on input "number" at bounding box center [500, 112] width 28 height 19
type input "10"
type input "20"
click at [584, 110] on button "Run Scenarios" at bounding box center [599, 112] width 58 height 19
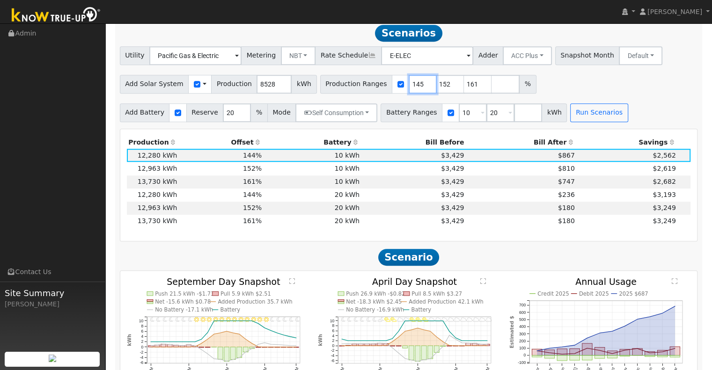
click at [409, 86] on input "145" at bounding box center [423, 84] width 28 height 19
type input "146"
click at [409, 86] on input "146" at bounding box center [423, 84] width 28 height 19
click at [436, 86] on input "152" at bounding box center [450, 84] width 28 height 19
type input "161"
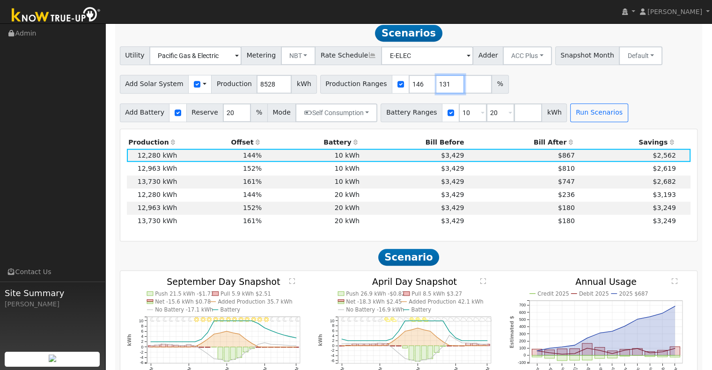
type input "131"
type input "146"
click at [459, 118] on input "10" at bounding box center [473, 112] width 28 height 19
type input "20"
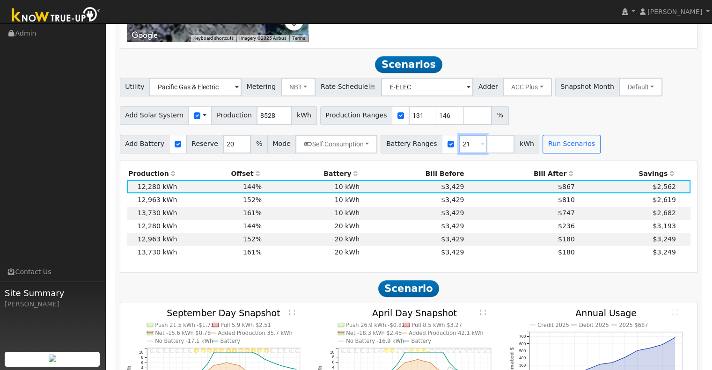
scroll to position [531, 0]
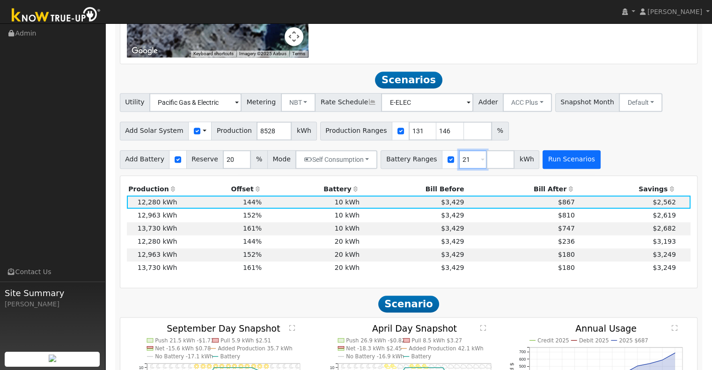
type input "21"
click at [543, 162] on button "Run Scenarios" at bounding box center [572, 159] width 58 height 19
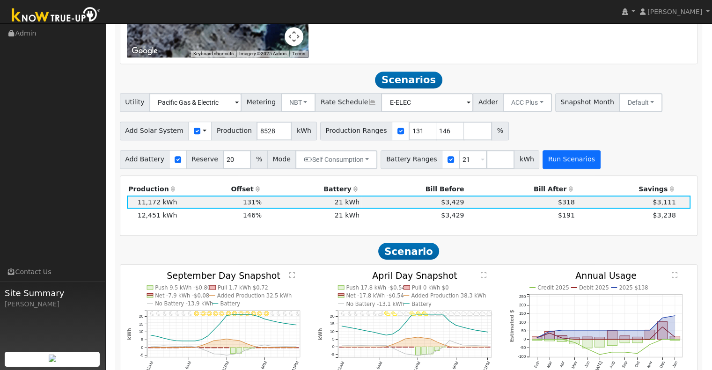
scroll to position [578, 0]
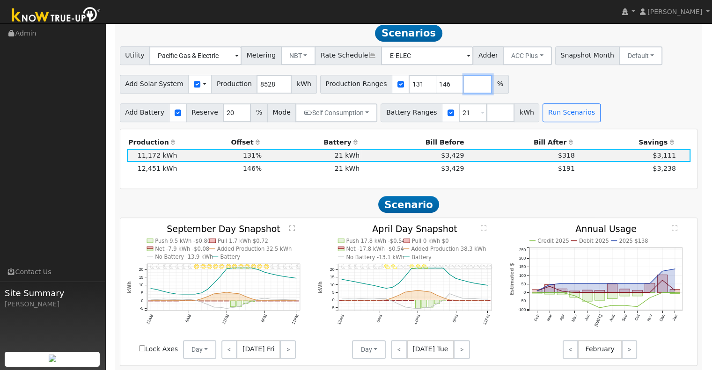
click at [464, 88] on input "number" at bounding box center [478, 84] width 28 height 19
type input "117"
type input "131"
type input "146"
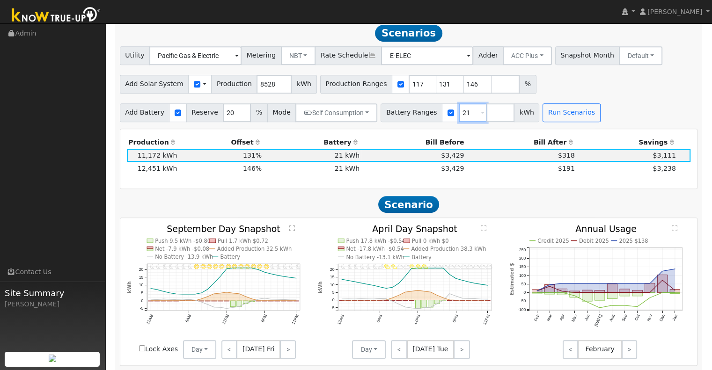
click at [462, 119] on input "21" at bounding box center [473, 112] width 28 height 19
click at [481, 118] on span at bounding box center [483, 113] width 4 height 11
click at [459, 116] on input "21" at bounding box center [473, 112] width 28 height 19
type input "20"
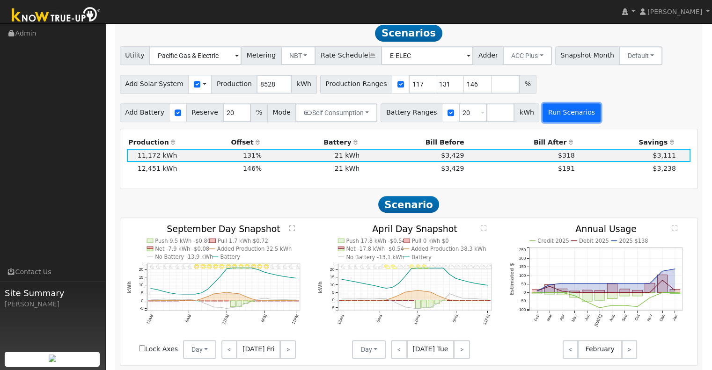
click at [543, 117] on button "Run Scenarios" at bounding box center [572, 112] width 58 height 19
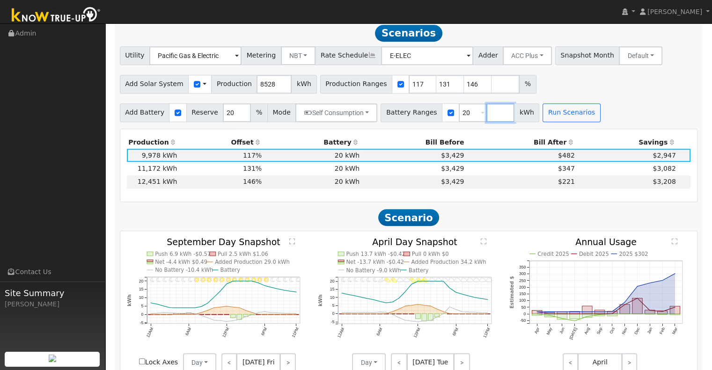
click at [486, 117] on input "number" at bounding box center [500, 112] width 28 height 19
click at [492, 92] on input "number" at bounding box center [506, 84] width 28 height 19
type input "170"
click at [486, 117] on input "number" at bounding box center [500, 112] width 28 height 19
type input "10"
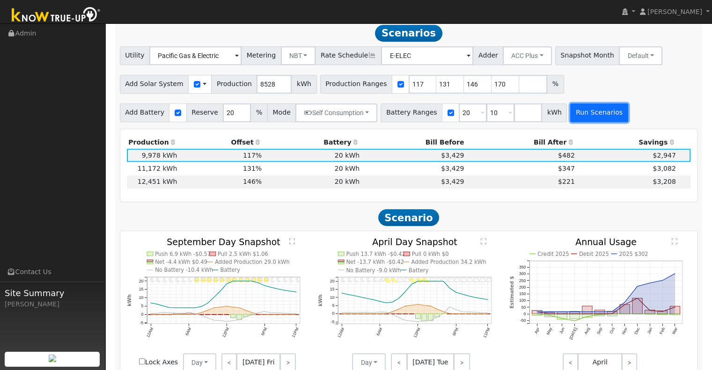
type input "10"
type input "20"
click at [570, 112] on button "Run Scenarios" at bounding box center [599, 112] width 58 height 19
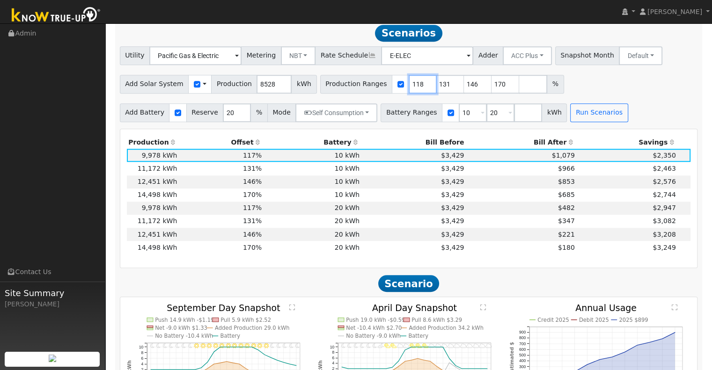
drag, startPoint x: 410, startPoint y: 86, endPoint x: 405, endPoint y: 88, distance: 5.0
click at [409, 88] on input "118" at bounding box center [423, 84] width 28 height 19
drag, startPoint x: 405, startPoint y: 88, endPoint x: 397, endPoint y: 43, distance: 46.0
click at [377, 65] on div "Utility Pacific Gas & Electric Metering NBT NEM NBT Rate Schedule E-ELEC Adder …" at bounding box center [409, 84] width 588 height 76
type input "131"
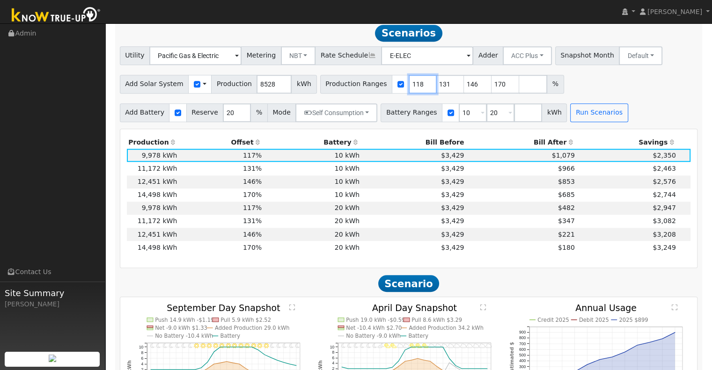
type input "146"
type input "170"
type input "146"
type input "170"
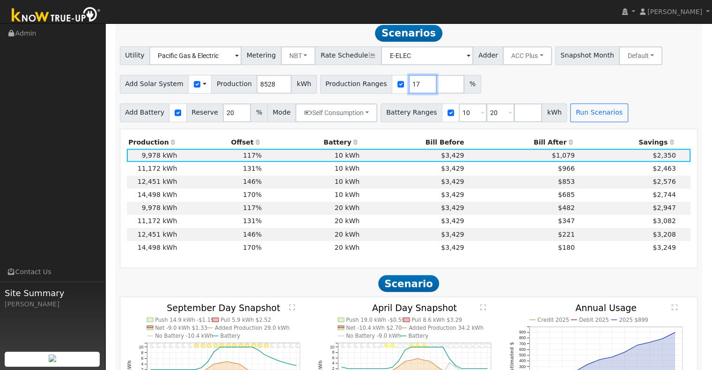
type input "1"
type input "139"
type input "126"
type input "139"
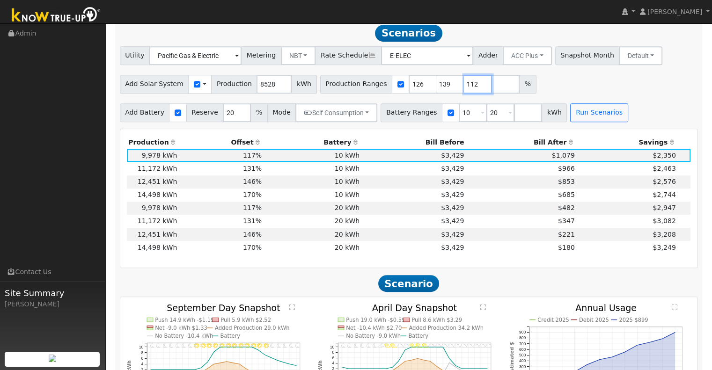
type input "112"
type input "126"
type input "139"
drag, startPoint x: 485, startPoint y: 116, endPoint x: 471, endPoint y: 116, distance: 13.6
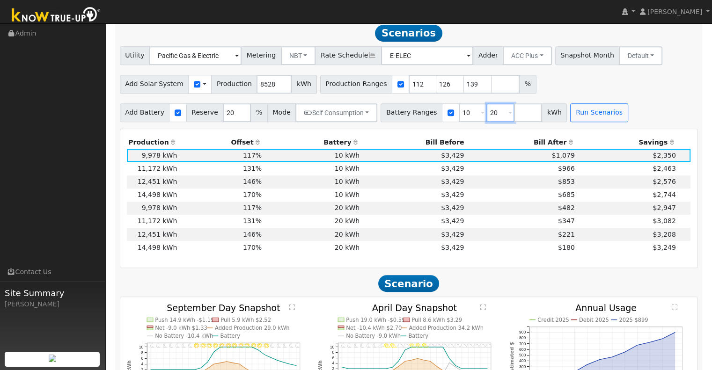
click at [486, 116] on input "20" at bounding box center [500, 112] width 28 height 19
click at [492, 88] on input "number" at bounding box center [506, 84] width 28 height 19
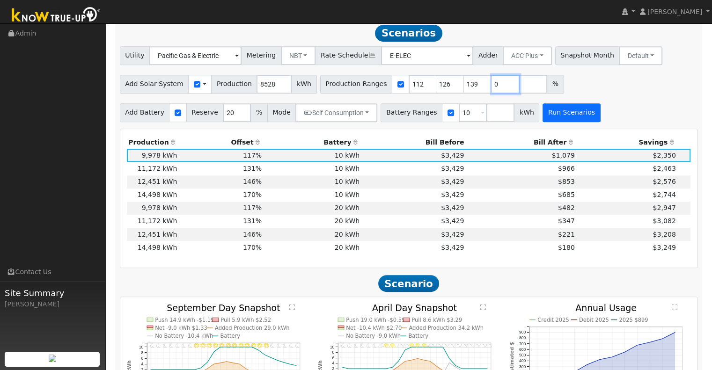
type input "0"
type input "112"
type input "126"
type input "139"
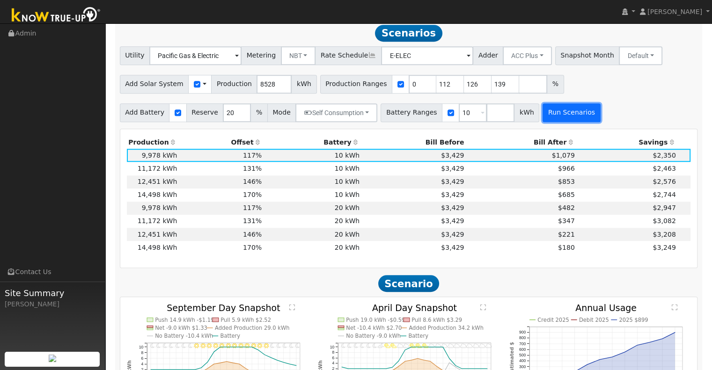
click at [550, 118] on button "Run Scenarios" at bounding box center [572, 112] width 58 height 19
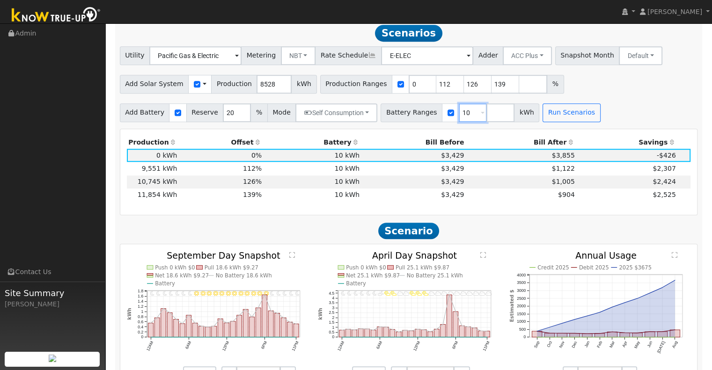
drag, startPoint x: 455, startPoint y: 117, endPoint x: 427, endPoint y: 118, distance: 27.6
click at [427, 118] on div "Battery Ranges 10 Overrides Reserve % Mode None None Self Consumption Peak Savi…" at bounding box center [460, 112] width 159 height 19
drag, startPoint x: 456, startPoint y: 118, endPoint x: 408, endPoint y: 118, distance: 48.2
click at [413, 119] on div "Battery Ranges 20 Overrides Reserve % Mode None None Self Consumption Peak Savi…" at bounding box center [460, 112] width 159 height 19
type input "15"
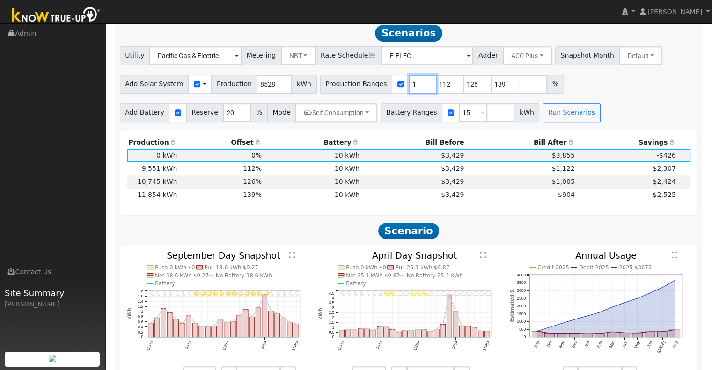
drag, startPoint x: 389, startPoint y: 91, endPoint x: 366, endPoint y: 93, distance: 22.6
click at [409, 93] on input "1" at bounding box center [423, 84] width 28 height 19
type input "112"
type input "126"
type input "139"
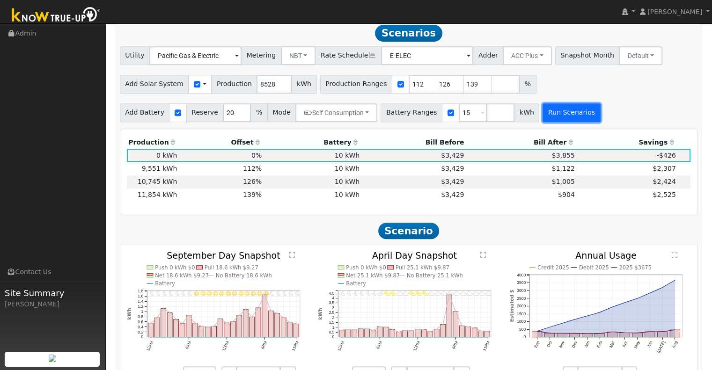
click at [549, 122] on button "Run Scenarios" at bounding box center [572, 112] width 58 height 19
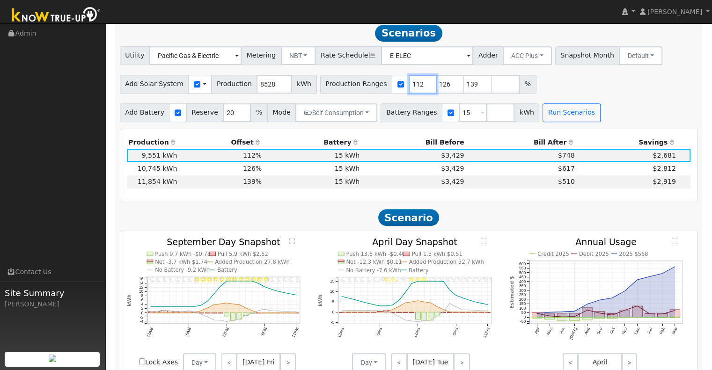
drag, startPoint x: 404, startPoint y: 88, endPoint x: 384, endPoint y: 91, distance: 19.3
click at [384, 91] on div "Production Ranges 112 126 139 %" at bounding box center [428, 84] width 216 height 19
type input "126"
type input "139"
type input "145"
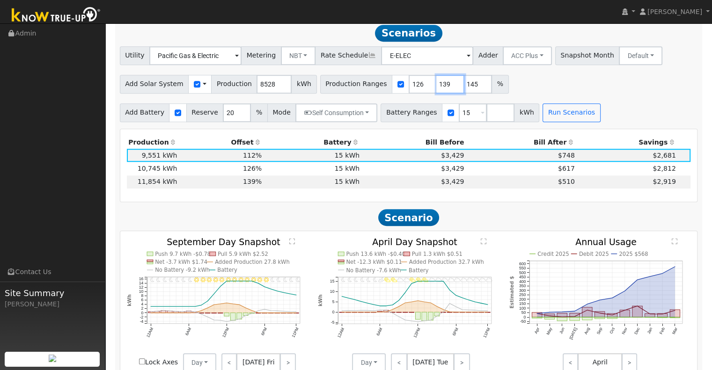
type input "145"
type input "1"
drag, startPoint x: 408, startPoint y: 95, endPoint x: 392, endPoint y: 92, distance: 16.3
click at [409, 92] on input "126" at bounding box center [423, 84] width 28 height 19
type input "3"
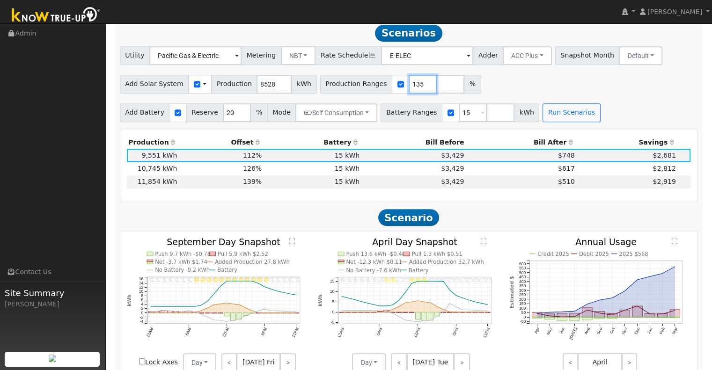
type input "135"
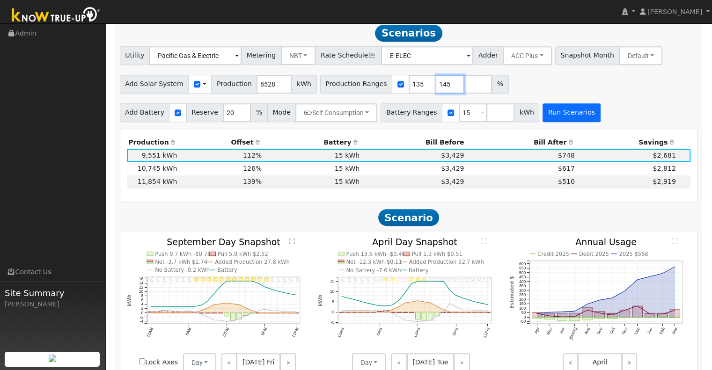
type input "145"
click at [544, 117] on button "Run Scenarios" at bounding box center [572, 112] width 58 height 19
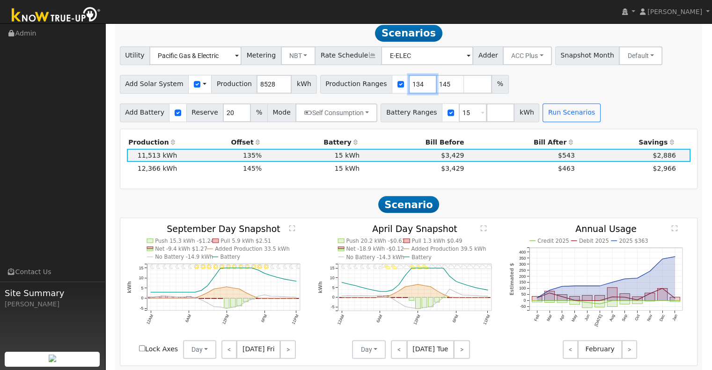
click at [409, 89] on input "134" at bounding box center [423, 84] width 28 height 19
click at [409, 89] on input "133" at bounding box center [423, 84] width 28 height 19
click at [409, 91] on input "132" at bounding box center [423, 84] width 28 height 19
click at [409, 91] on input "131" at bounding box center [423, 84] width 28 height 19
type input "130"
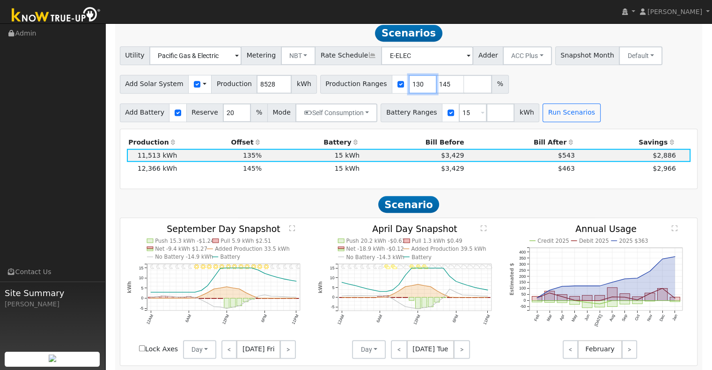
click at [409, 91] on input "130" at bounding box center [423, 84] width 28 height 19
click at [543, 119] on button "Run Scenarios" at bounding box center [572, 112] width 58 height 19
